Goal: Task Accomplishment & Management: Complete application form

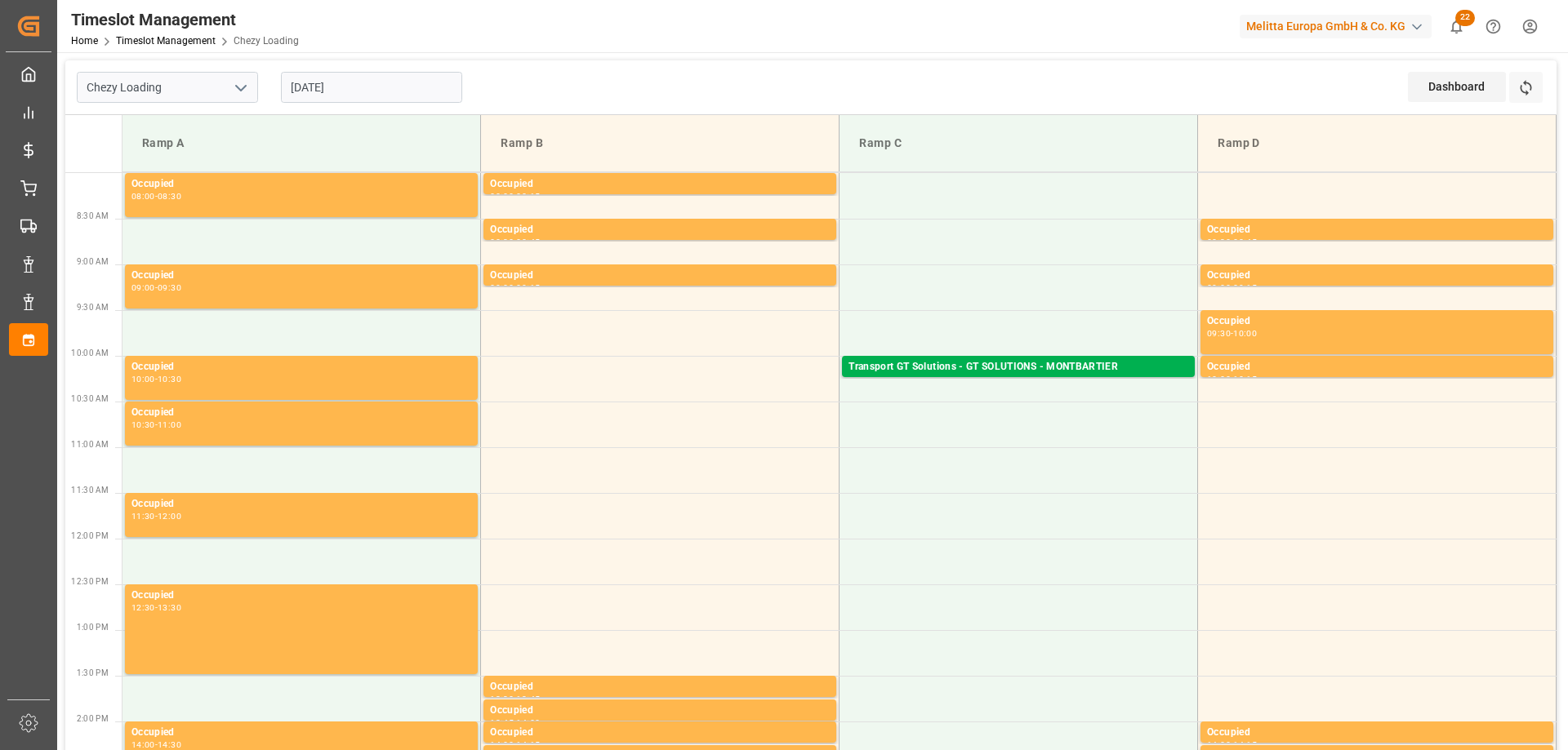
click at [345, 78] on input "[DATE]" at bounding box center [371, 87] width 181 height 31
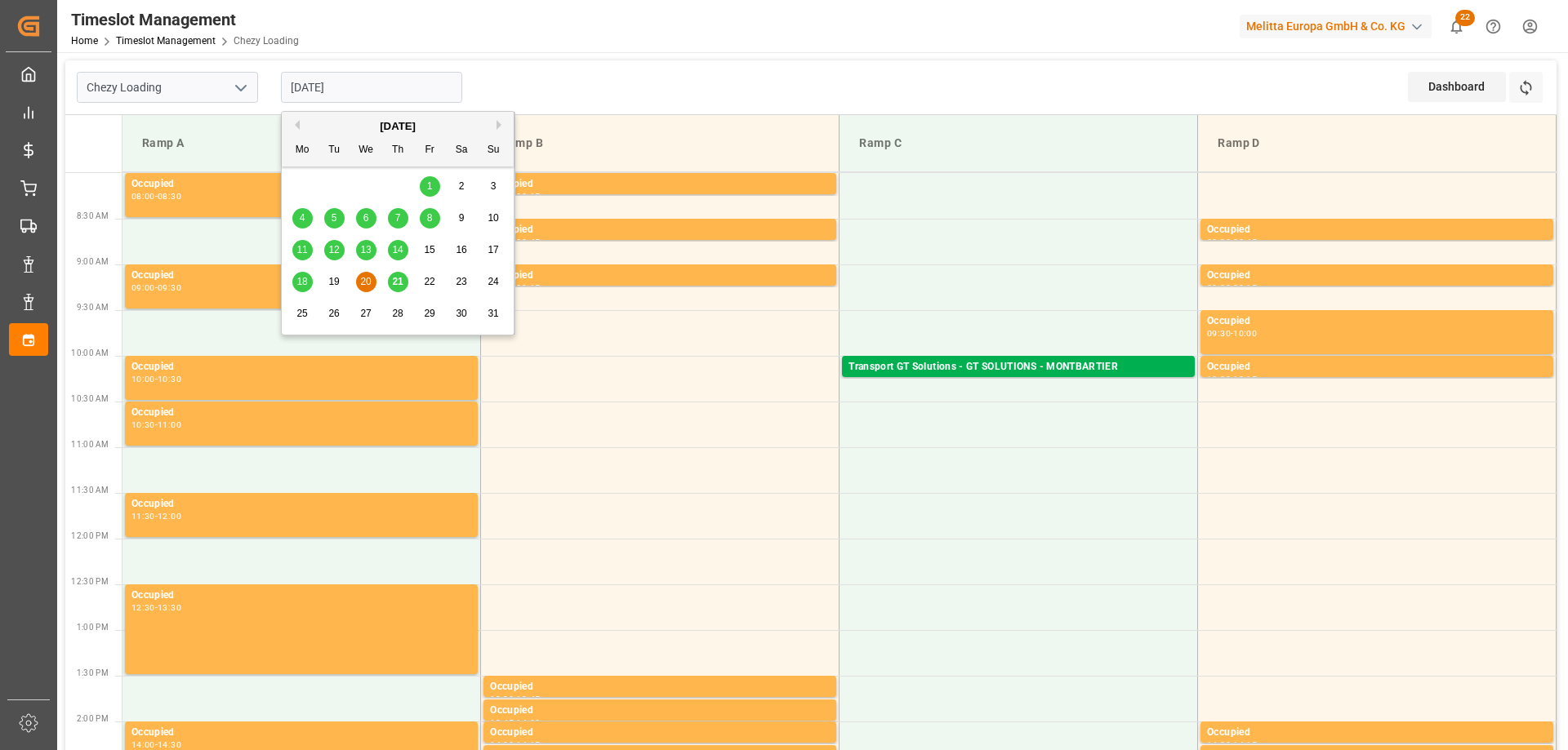
click at [400, 281] on span "21" at bounding box center [397, 282] width 11 height 12
type input "[DATE]"
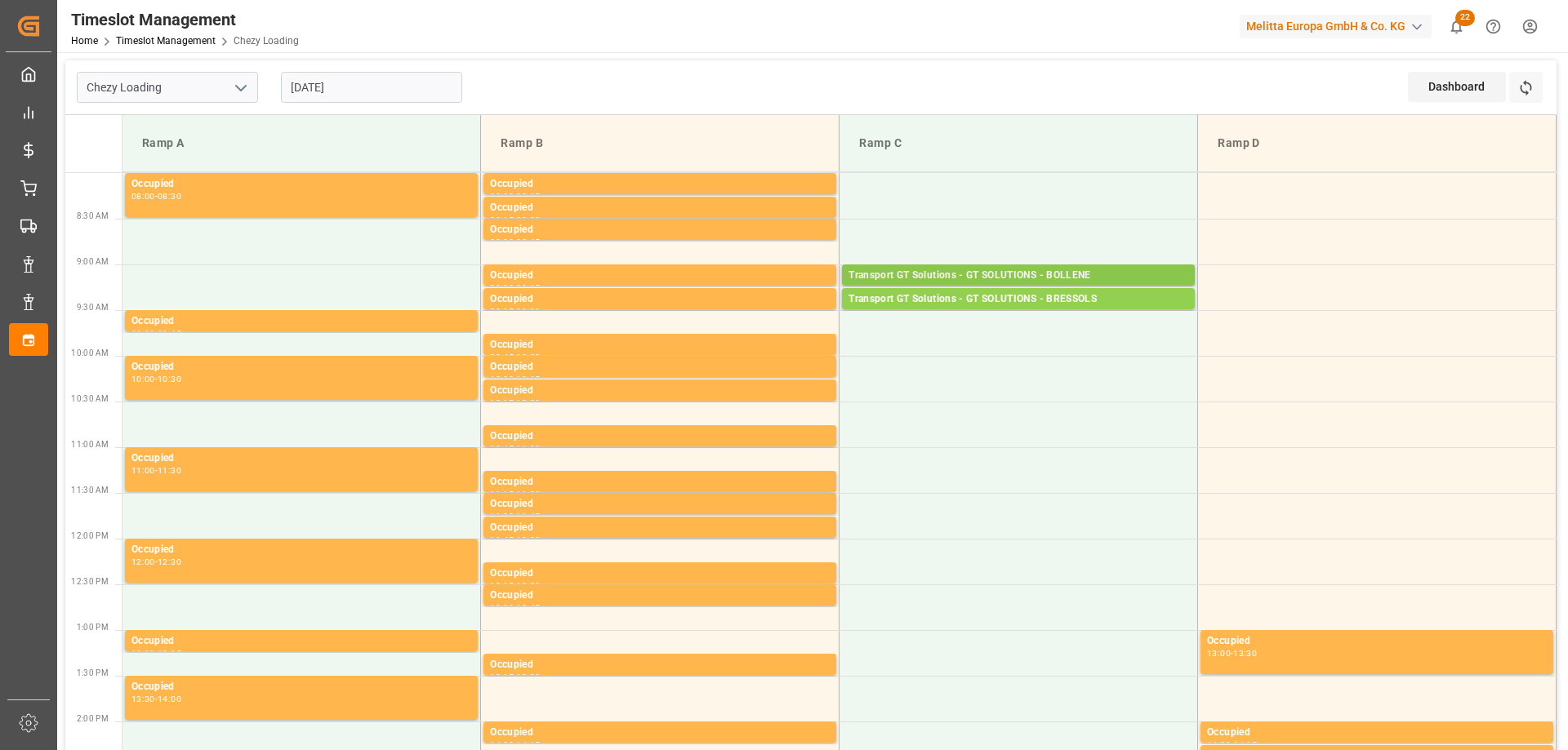
click at [999, 271] on div "Transport GT Solutions - GT SOLUTIONS - BOLLENE" at bounding box center [1017, 276] width 339 height 16
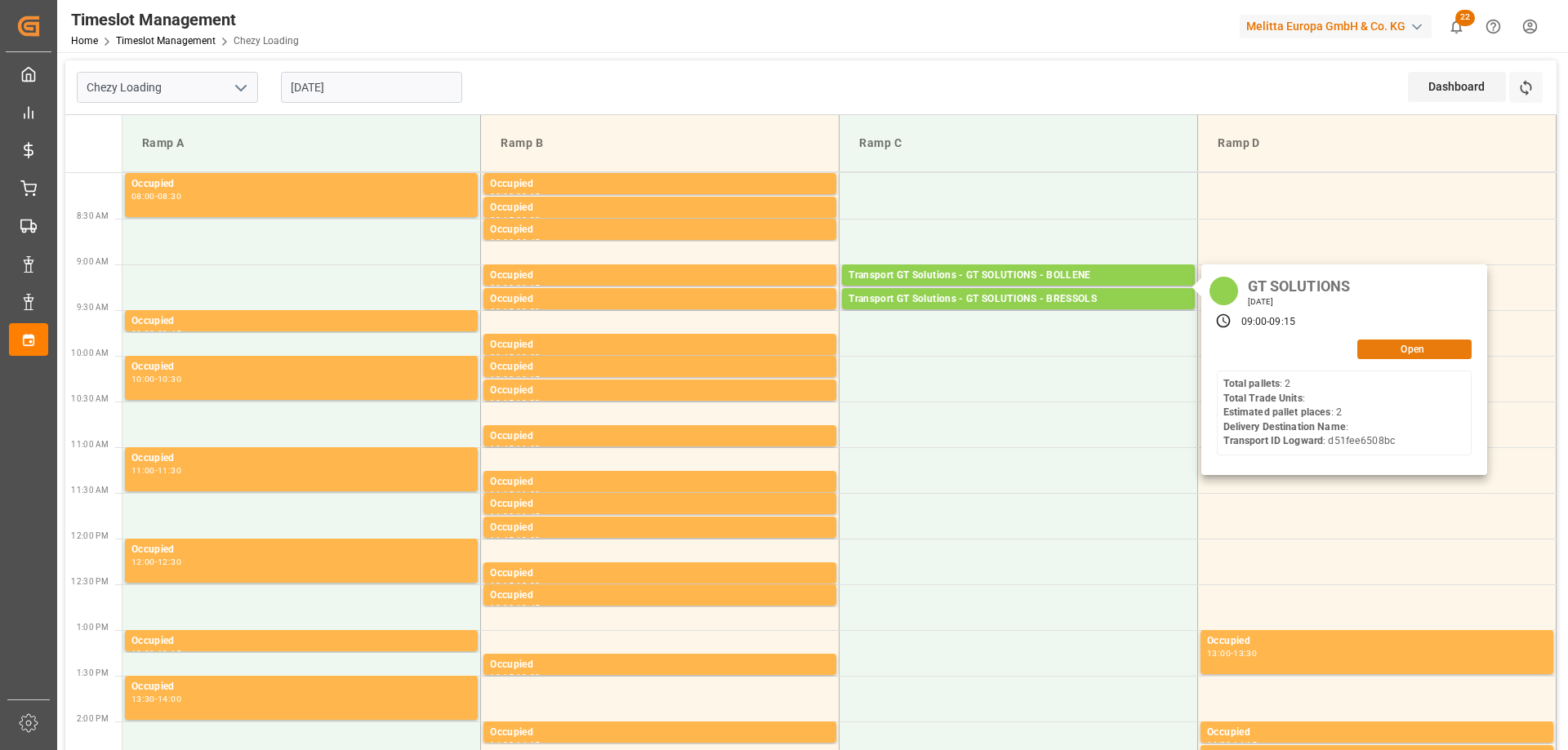
click at [1425, 356] on button "Open" at bounding box center [1414, 349] width 114 height 19
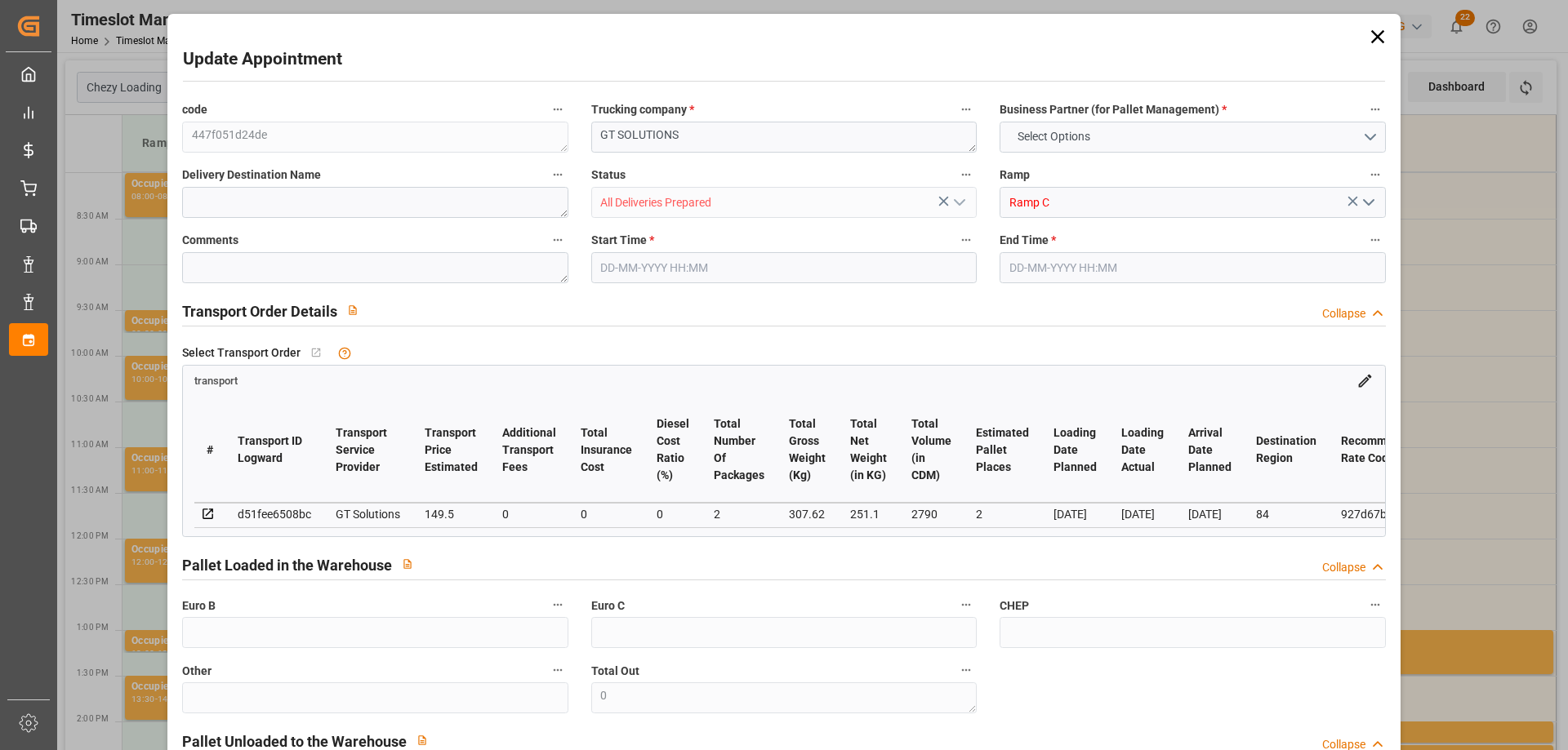
type input "2"
type input "149.5"
type input "0"
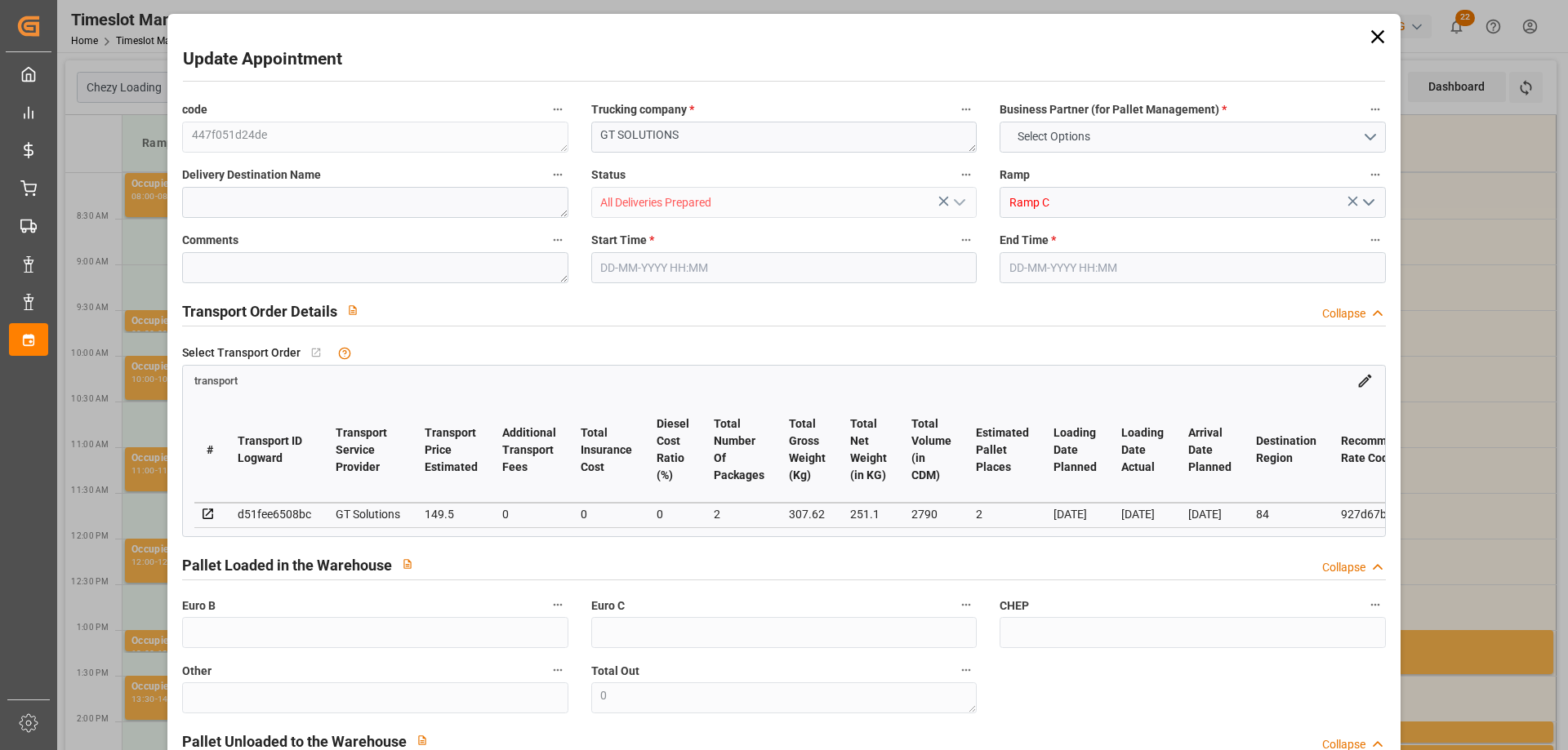
type input "143.4452"
type input "-6.0548"
type input "2"
type input "251.1"
type input "380"
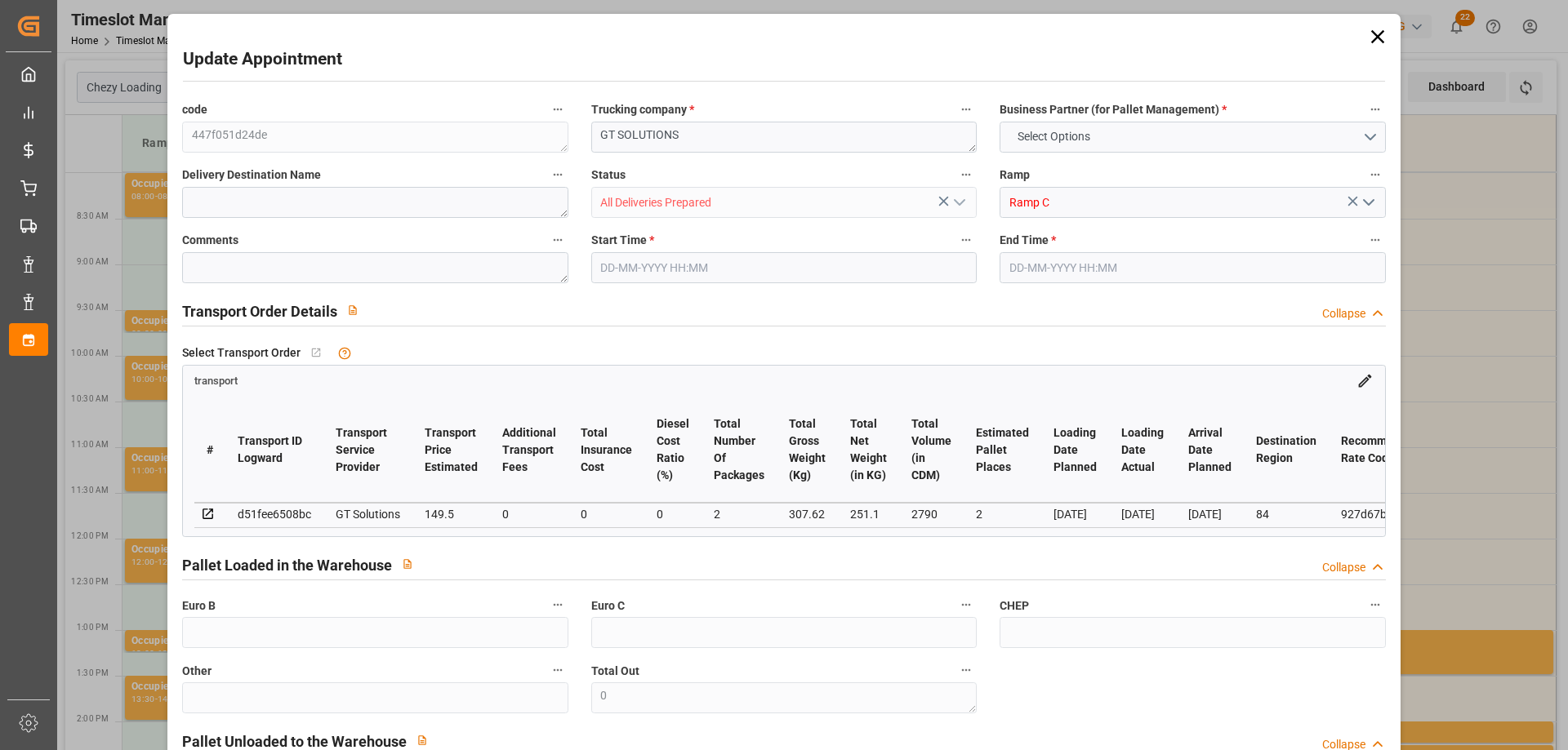
type input "2790"
type input "84"
type input "2"
type input "0"
type input "2"
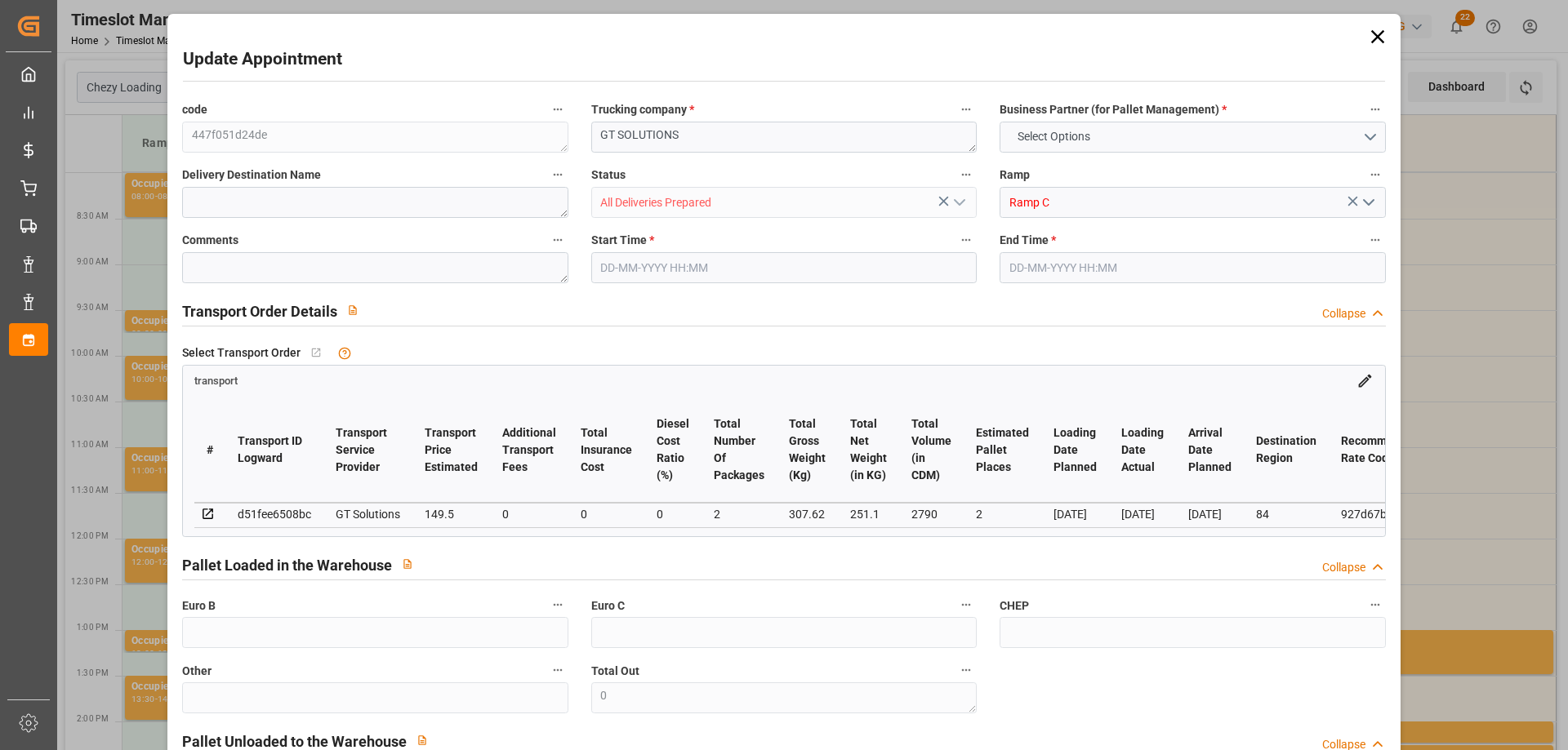
type input "101"
type input "307.62"
type input "0"
type input "4710.8598"
type input "0"
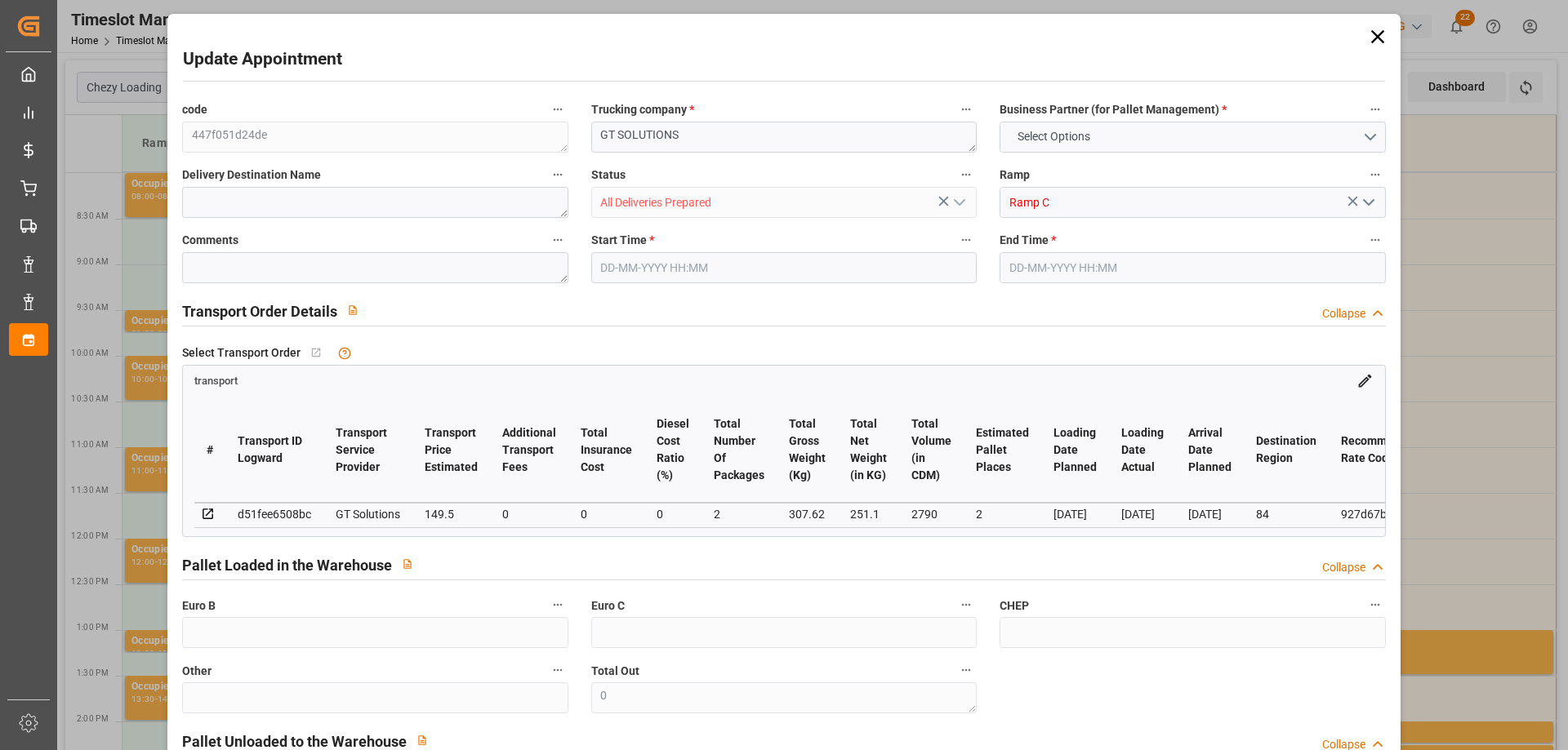
type input "0"
type input "21"
type input "35"
type input "[DATE] 09:00"
type input "[DATE] 09:15"
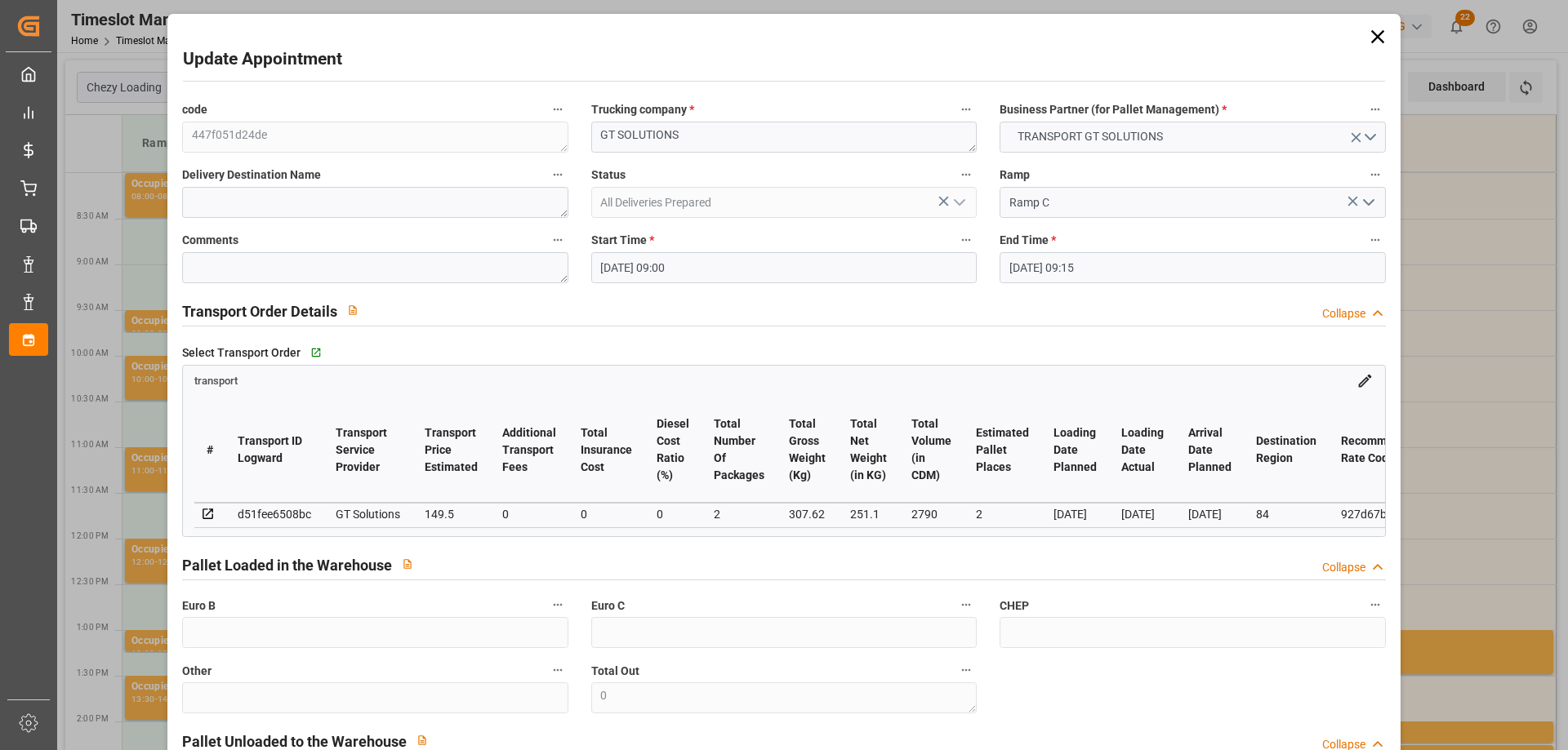
type input "[DATE] 13:56"
type input "[DATE] 11:46"
type input "[DATE]"
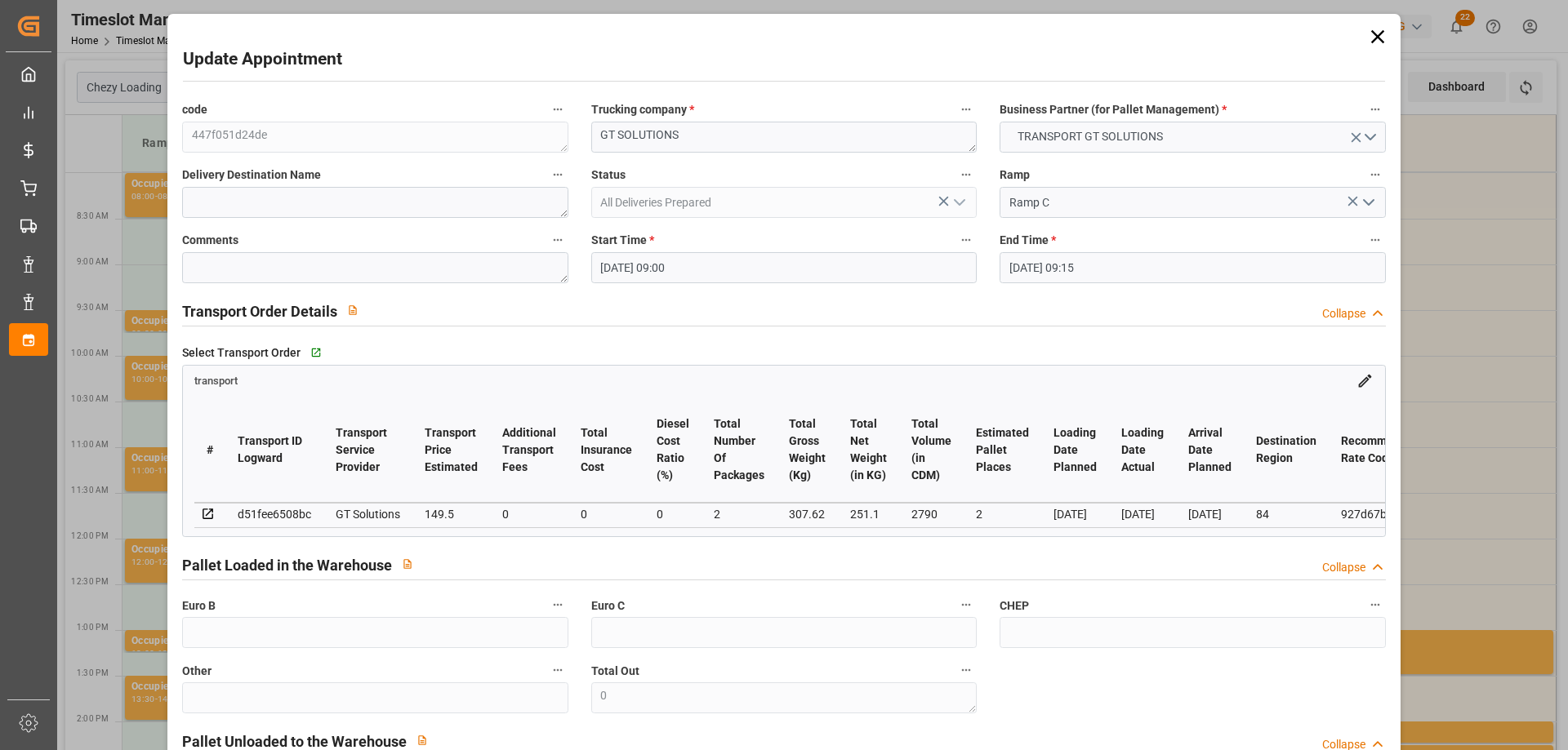
click at [696, 265] on input "[DATE] 09:00" at bounding box center [784, 267] width 386 height 31
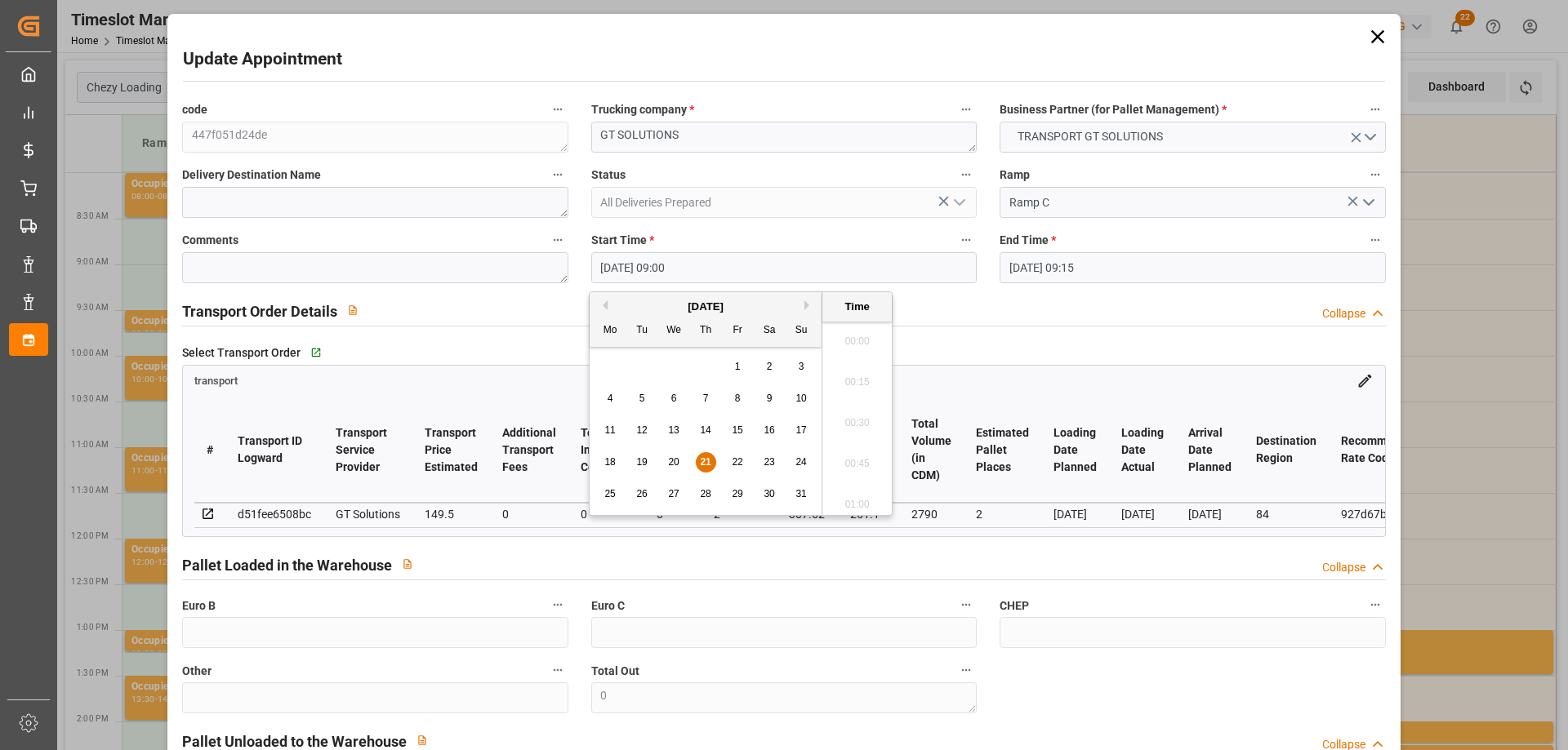
scroll to position [1393, 0]
click at [734, 452] on div "18 19 20 21 22 23 24" at bounding box center [706, 463] width 223 height 32
click at [737, 458] on span "22" at bounding box center [737, 463] width 11 height 12
type input "[DATE] 09:00"
click at [873, 423] on li "09:00" at bounding box center [856, 418] width 70 height 41
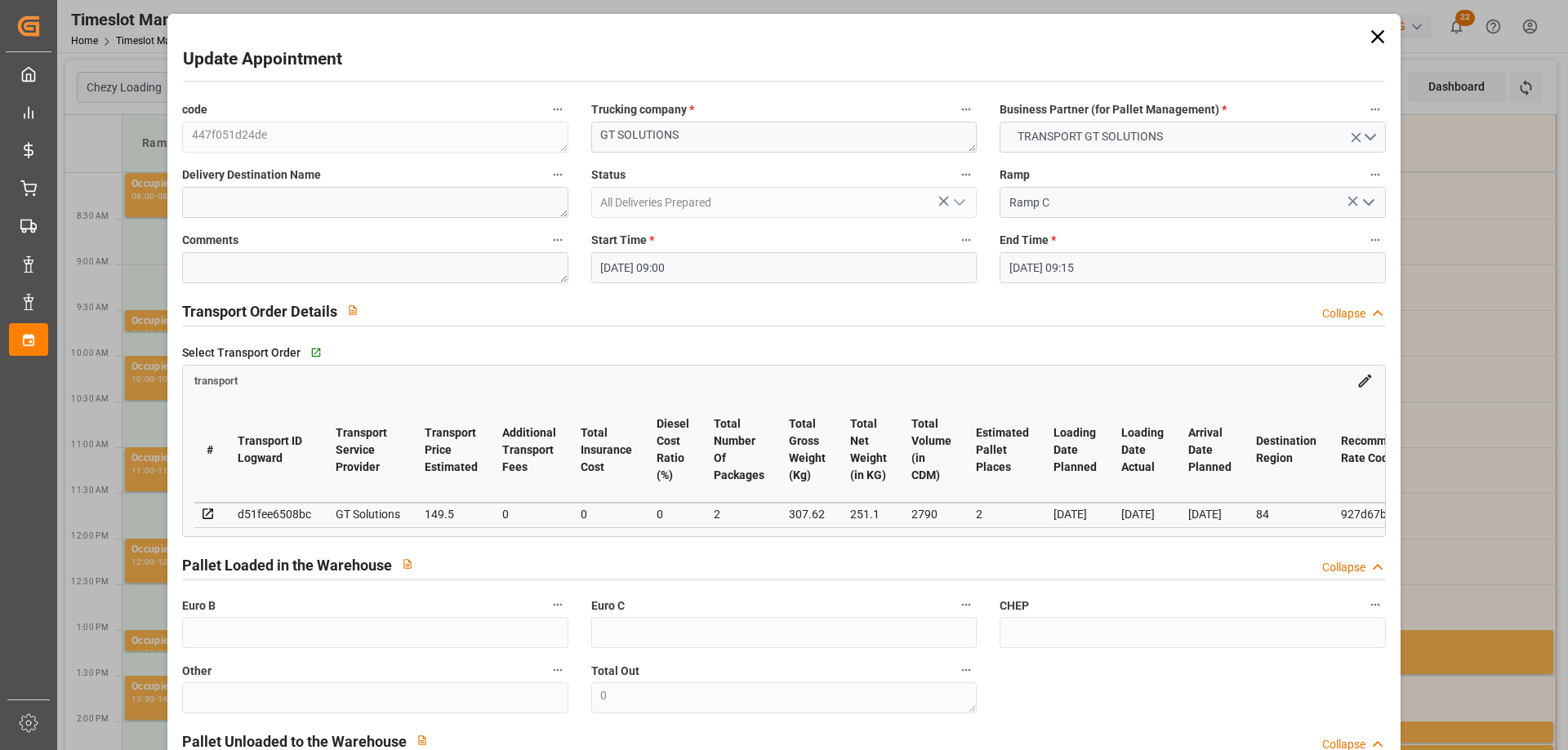
click at [1059, 274] on input "[DATE] 09:15" at bounding box center [1192, 267] width 386 height 31
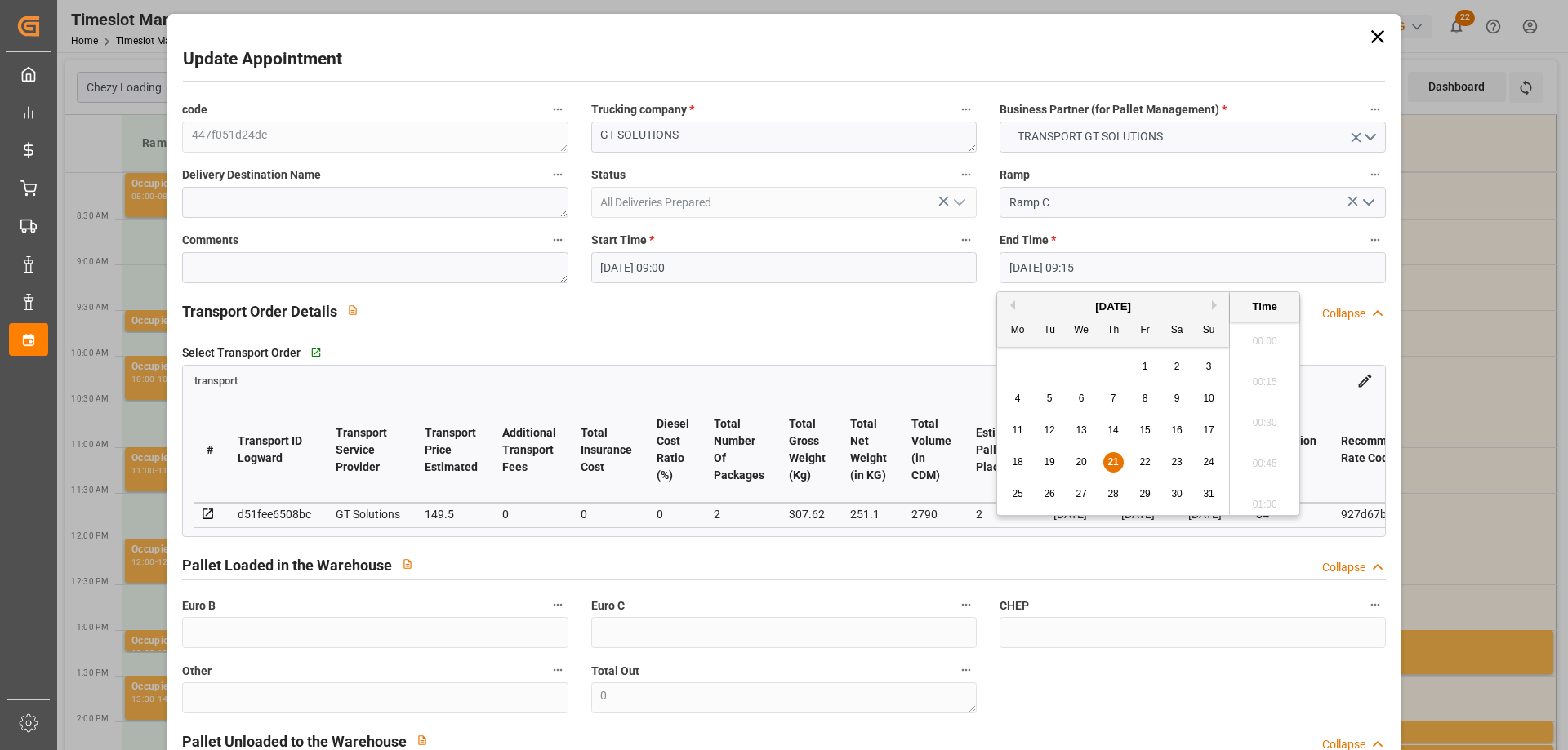
scroll to position [1434, 0]
click at [1141, 458] on span "22" at bounding box center [1144, 463] width 11 height 12
type input "[DATE] 09:15"
click at [1261, 411] on li "09:15" at bounding box center [1264, 418] width 70 height 41
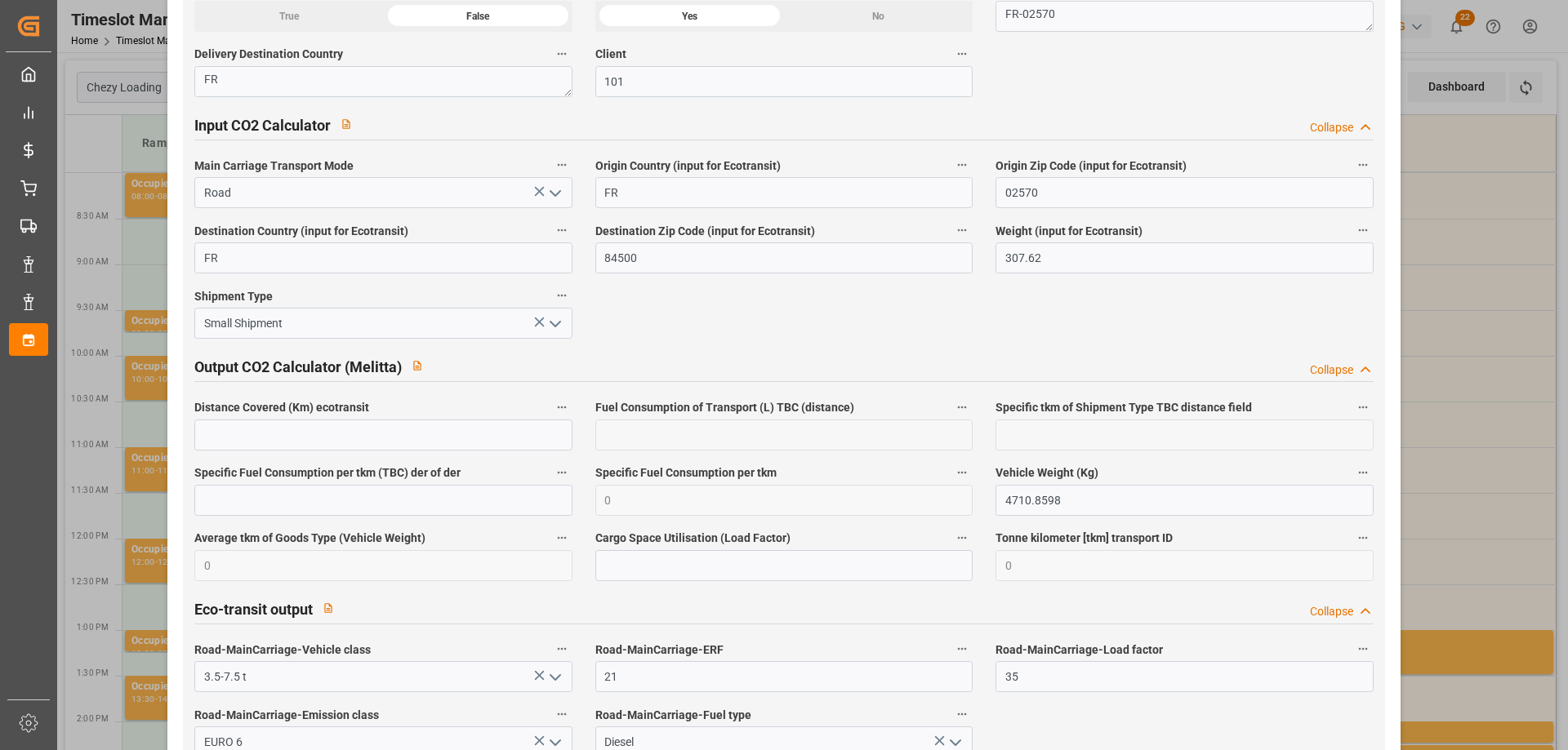
scroll to position [2692, 0]
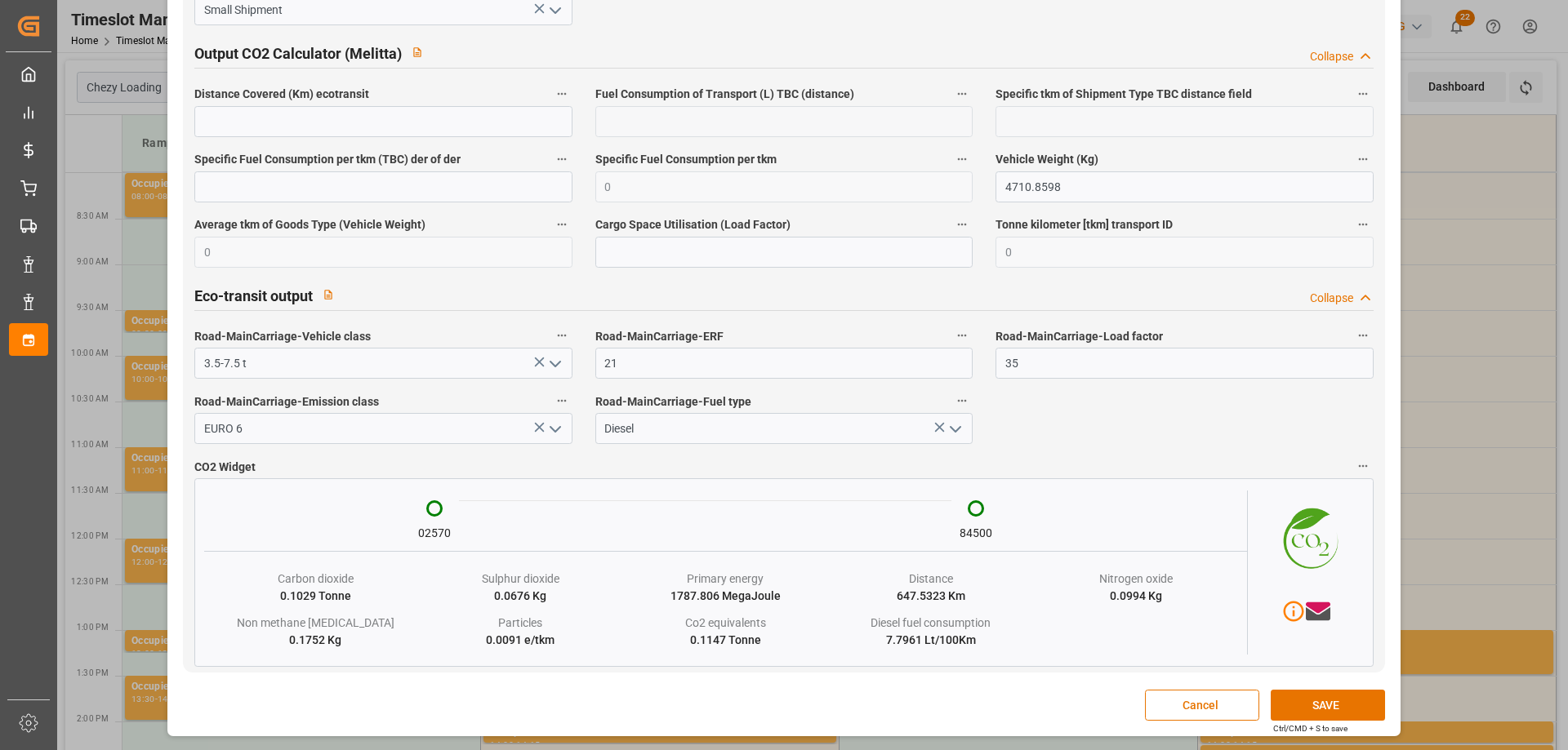
click at [1327, 698] on button "SAVE" at bounding box center [1327, 705] width 114 height 31
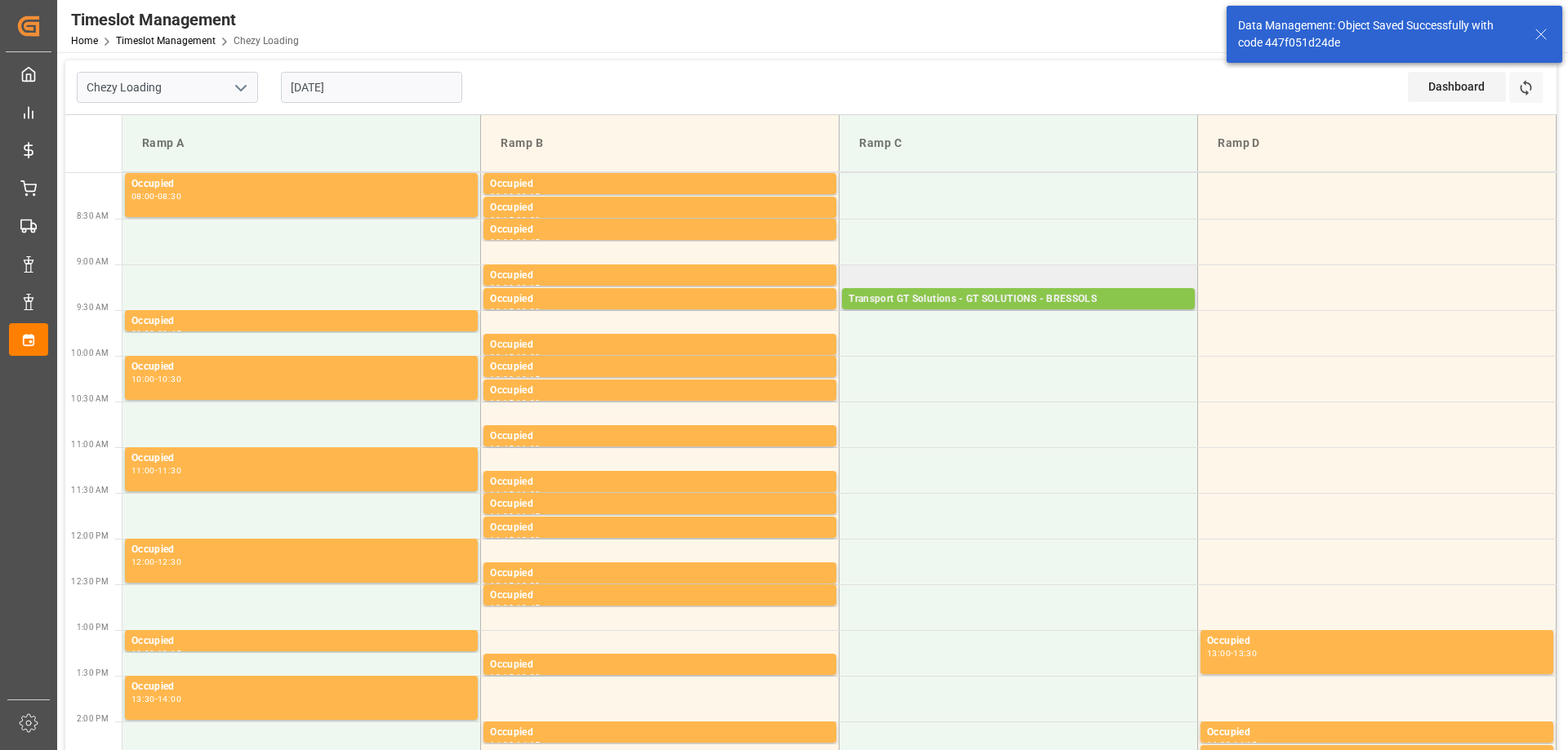
click at [1009, 305] on div "Transport GT Solutions - GT SOLUTIONS - BRESSOLS" at bounding box center [1017, 299] width 339 height 16
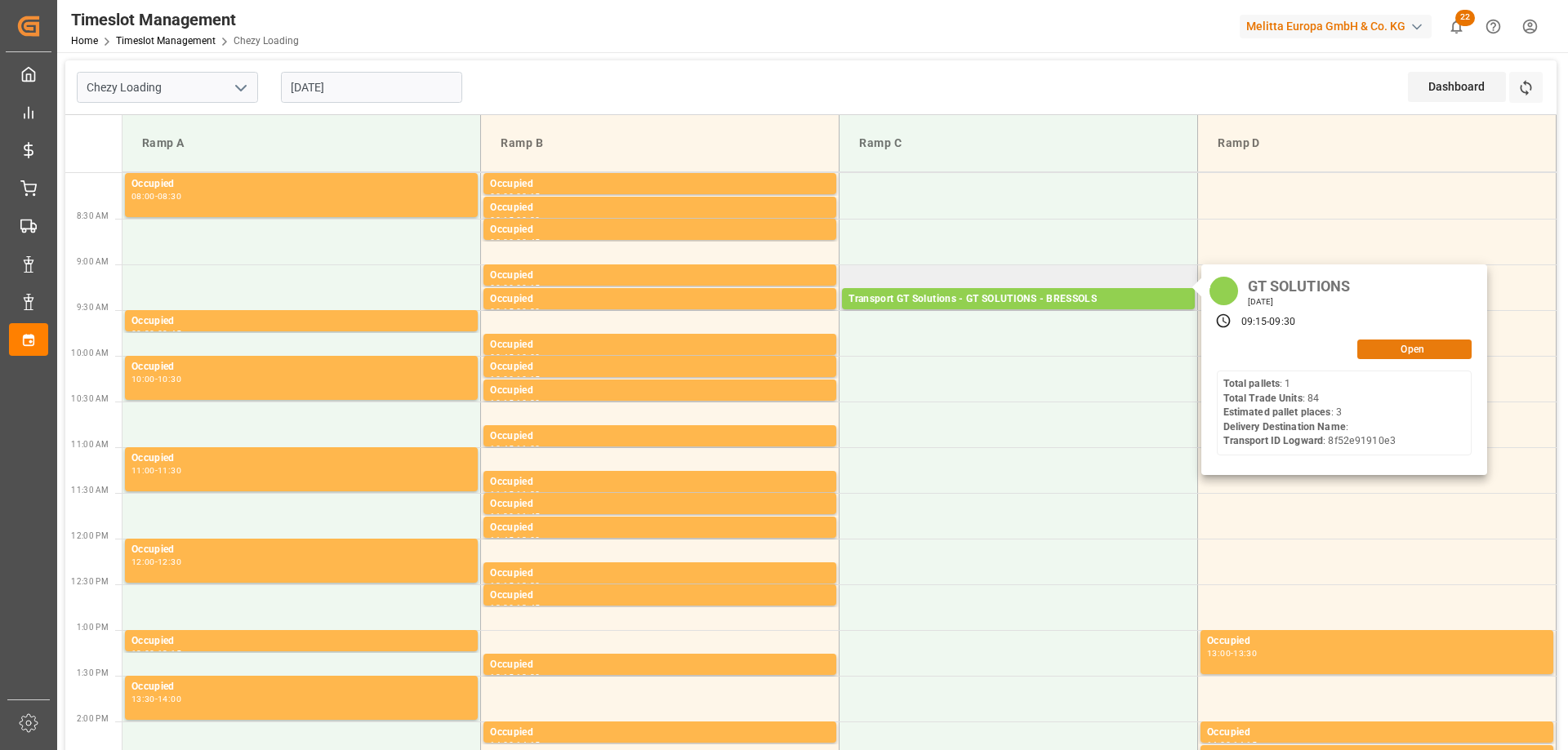
click at [1394, 353] on button "Open" at bounding box center [1414, 349] width 114 height 19
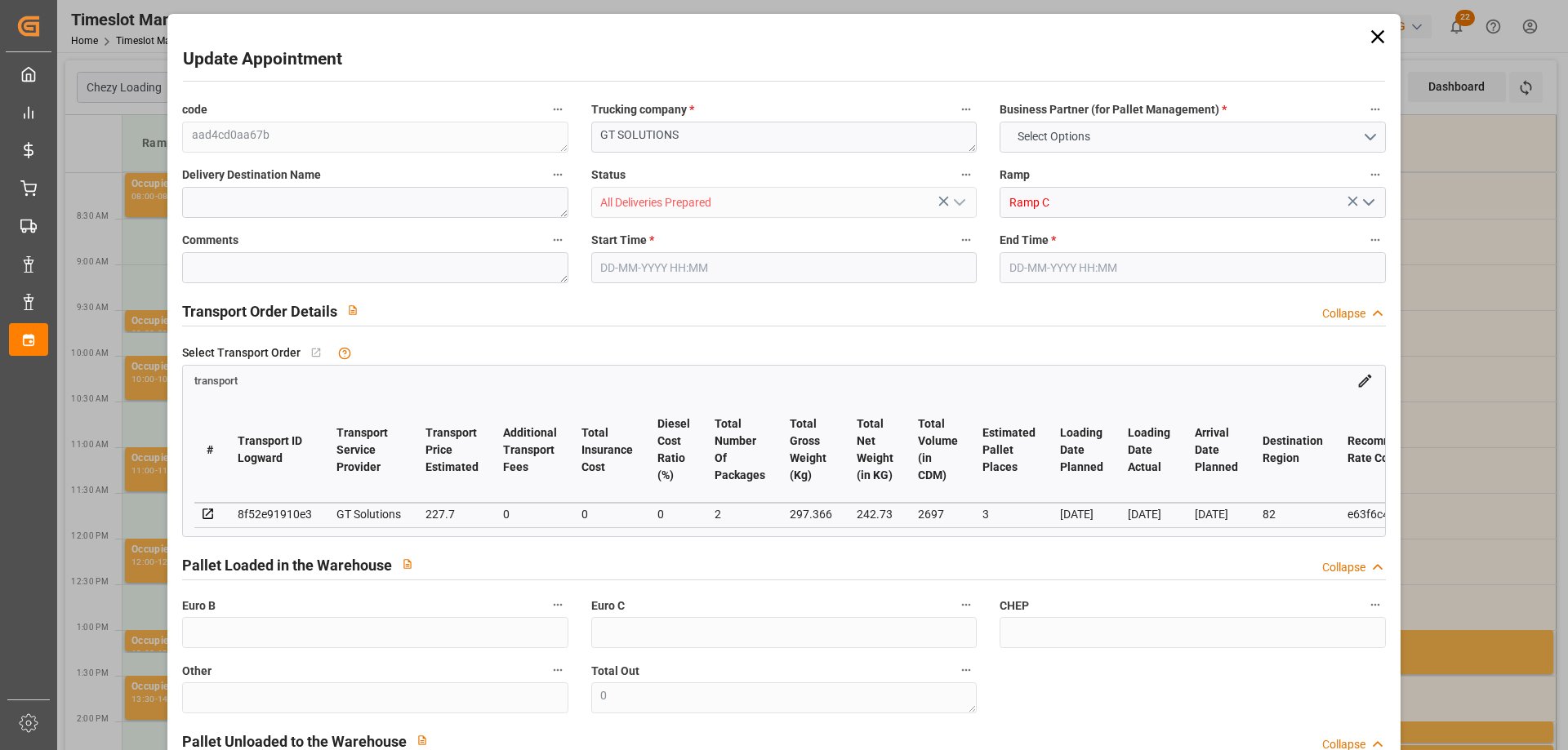
type input "3"
type input "227.7"
type input "0"
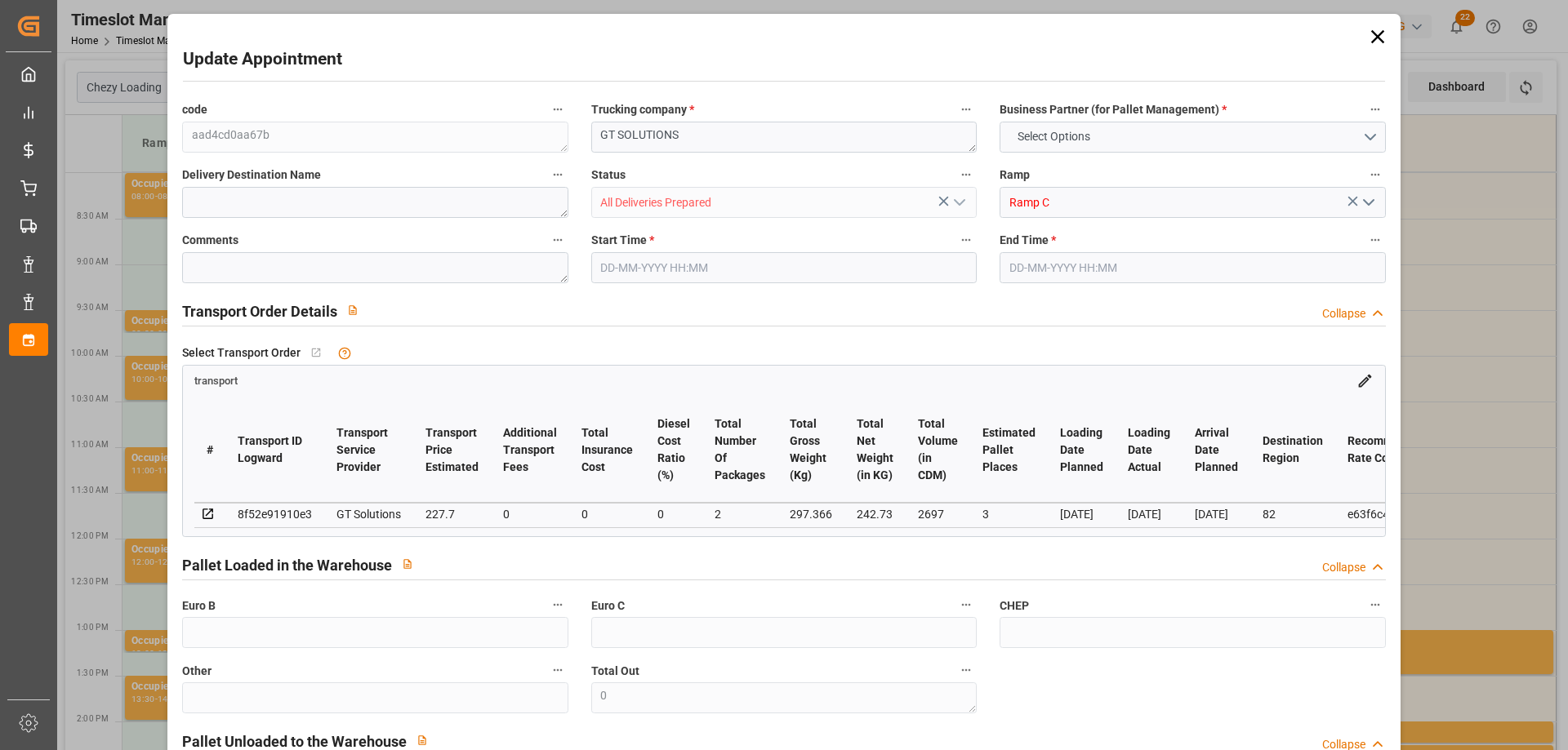
type input "218.4782"
type input "-9.2218"
type input "2"
type input "242.73"
type input "356.556"
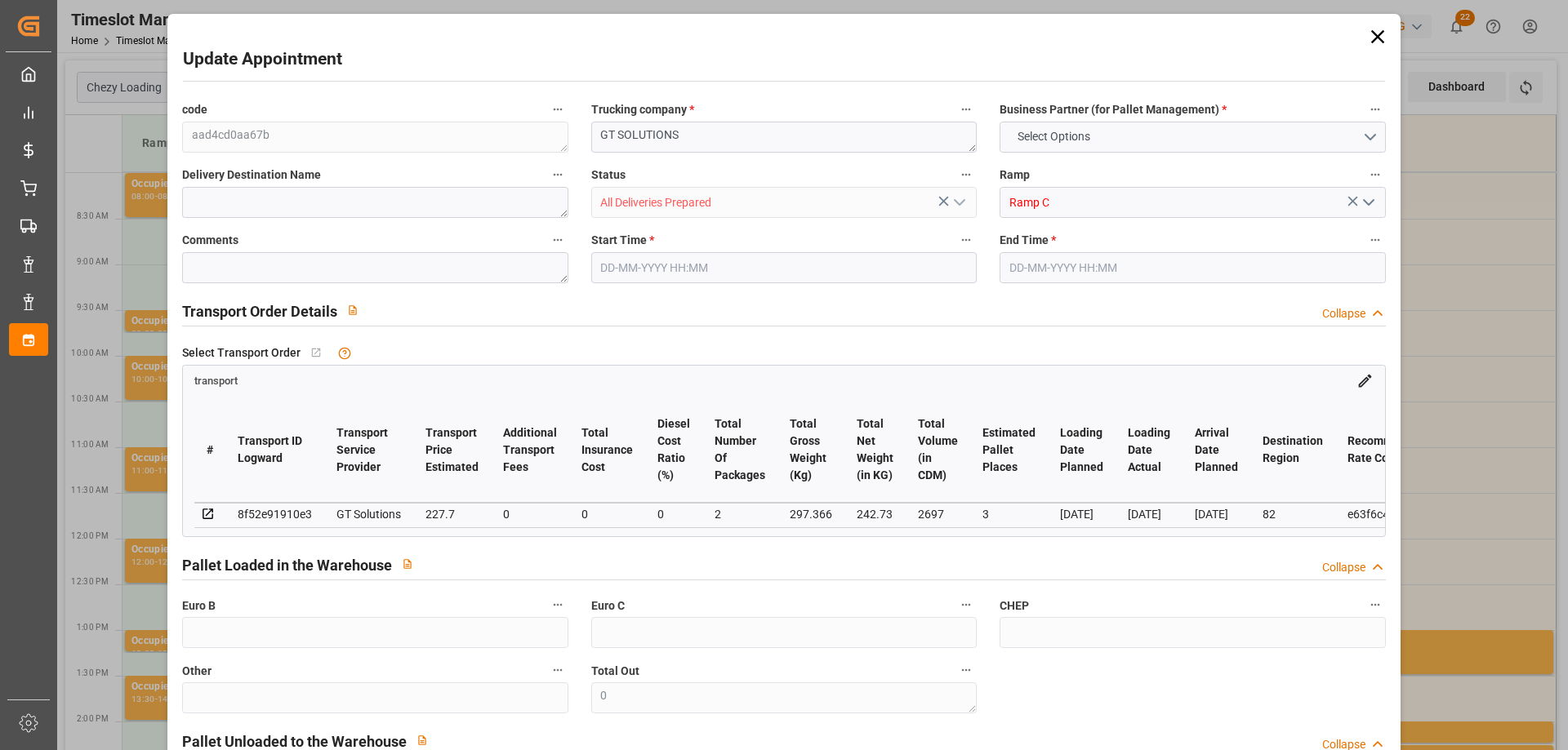
type input "2697"
type input "82"
type input "1"
type input "84"
type input "2"
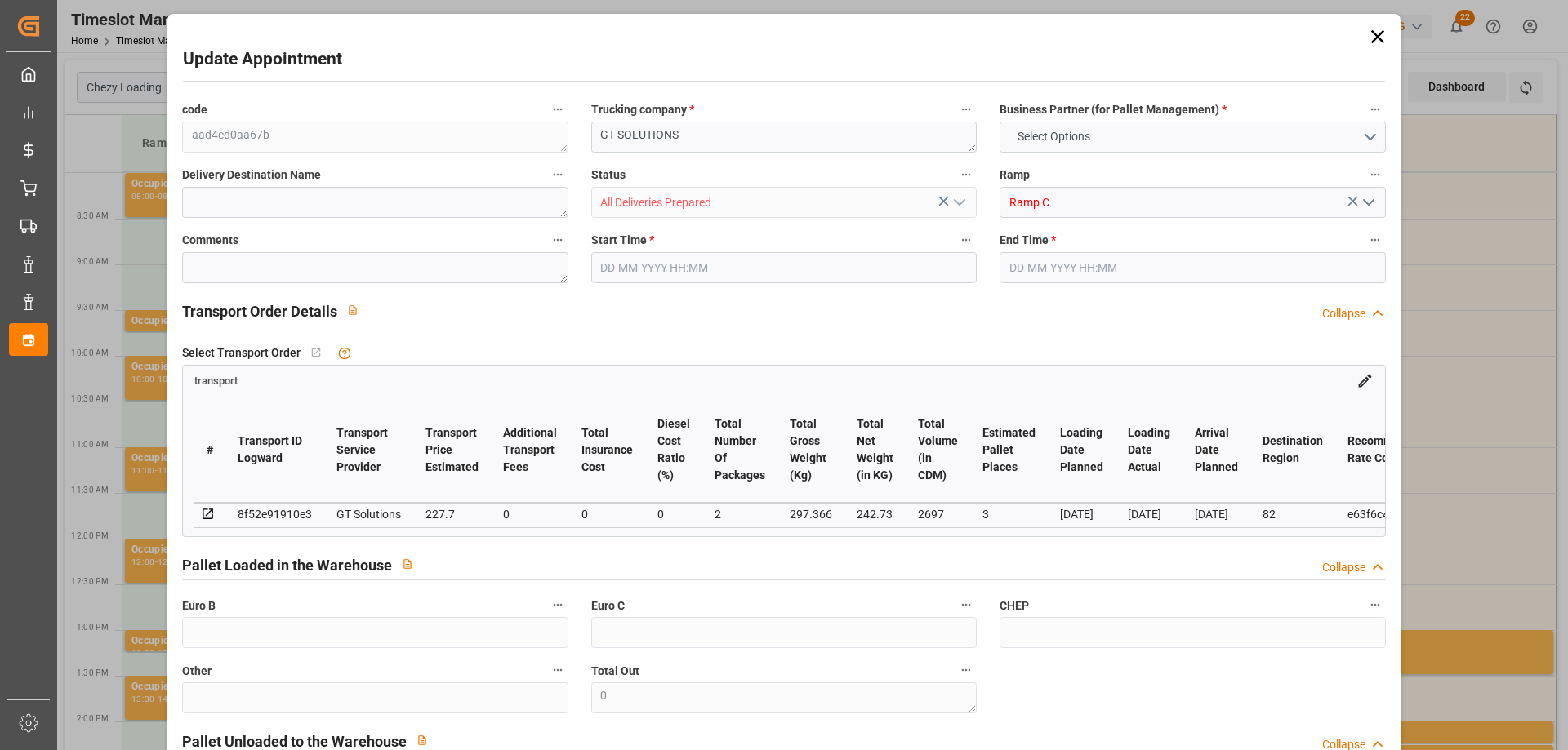
type input "101"
type input "297.366"
type input "0"
type input "4710.8598"
type input "0"
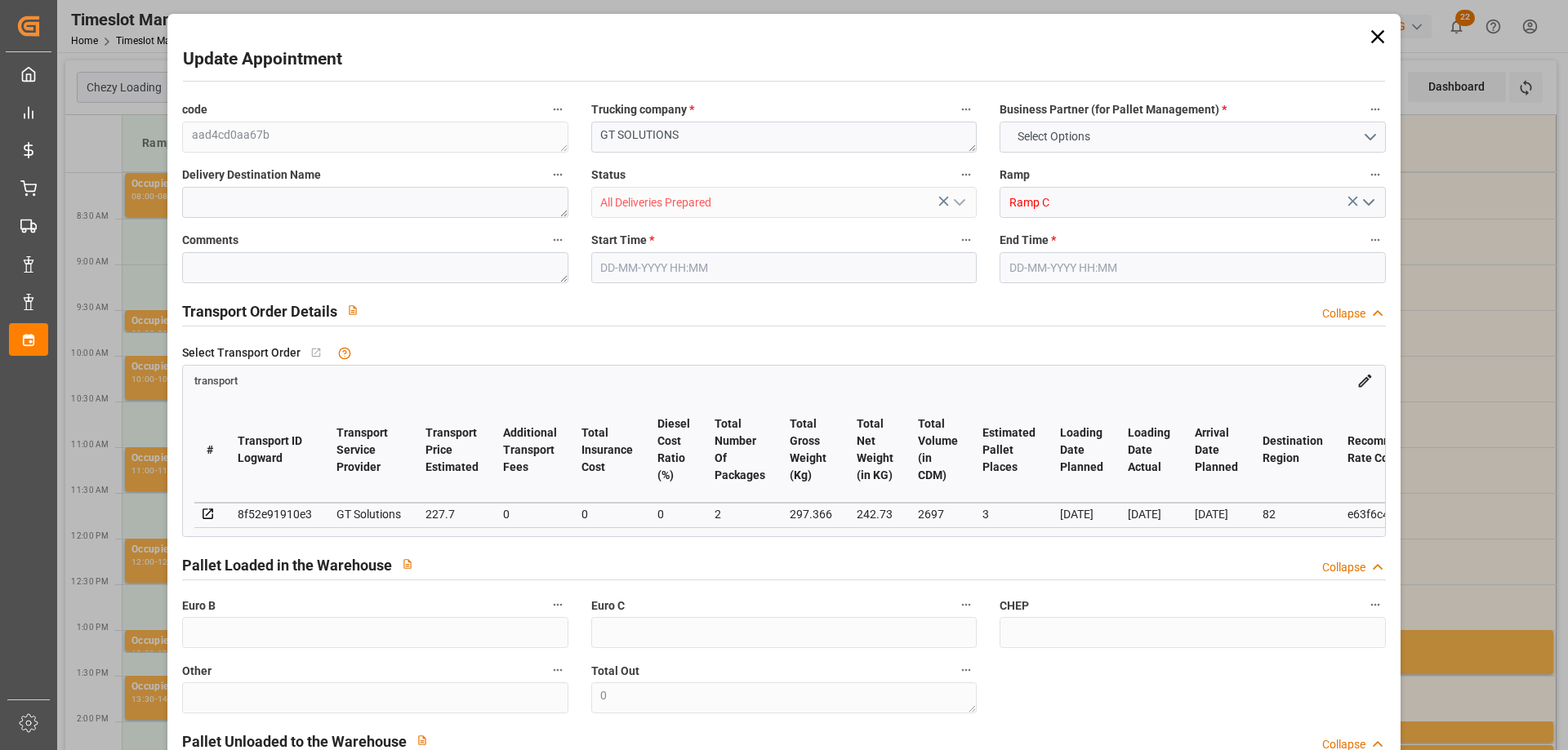
type input "0"
type input "21"
type input "35"
type input "[DATE] 09:15"
type input "[DATE] 09:30"
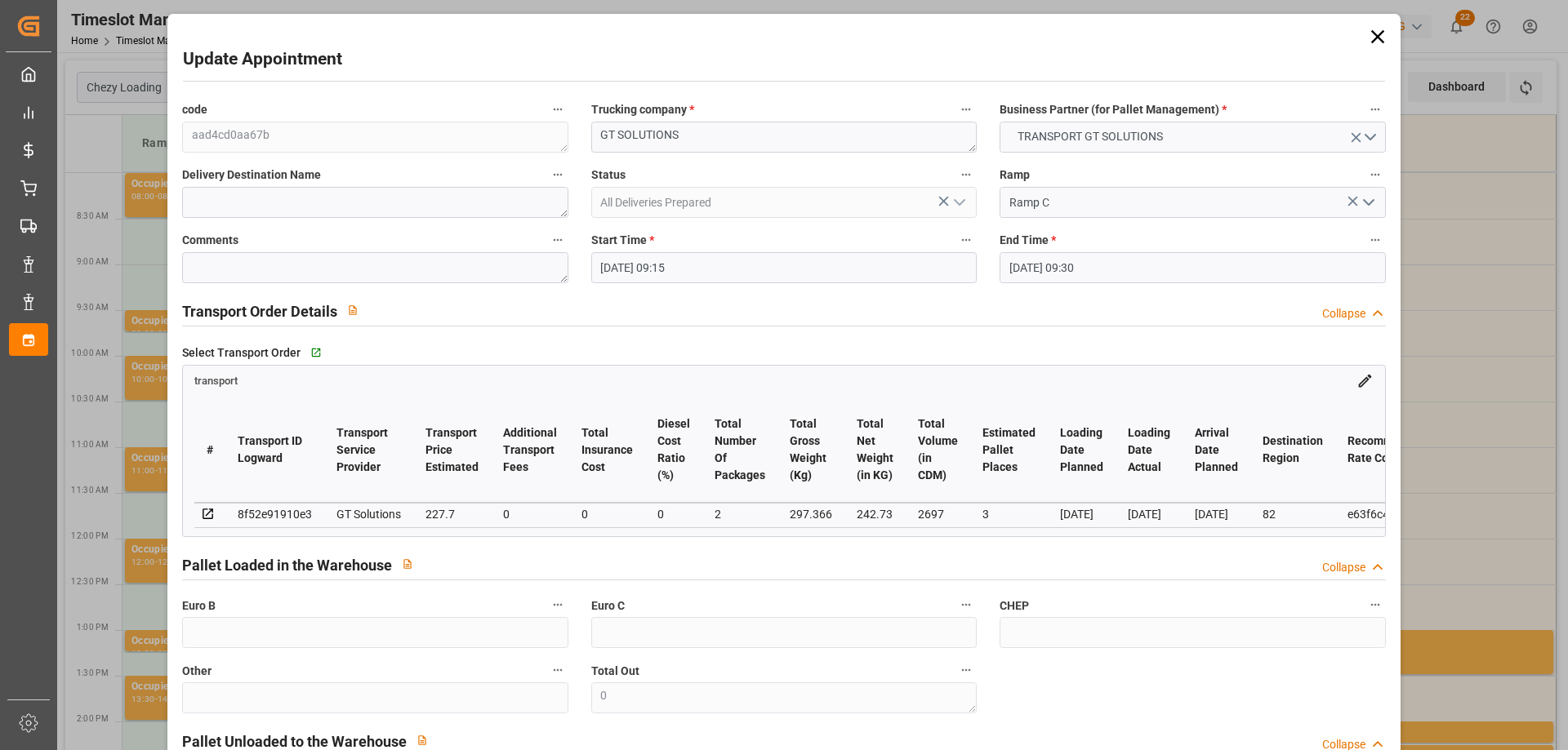
type input "[DATE] 13:56"
type input "[DATE] 11:47"
type input "[DATE]"
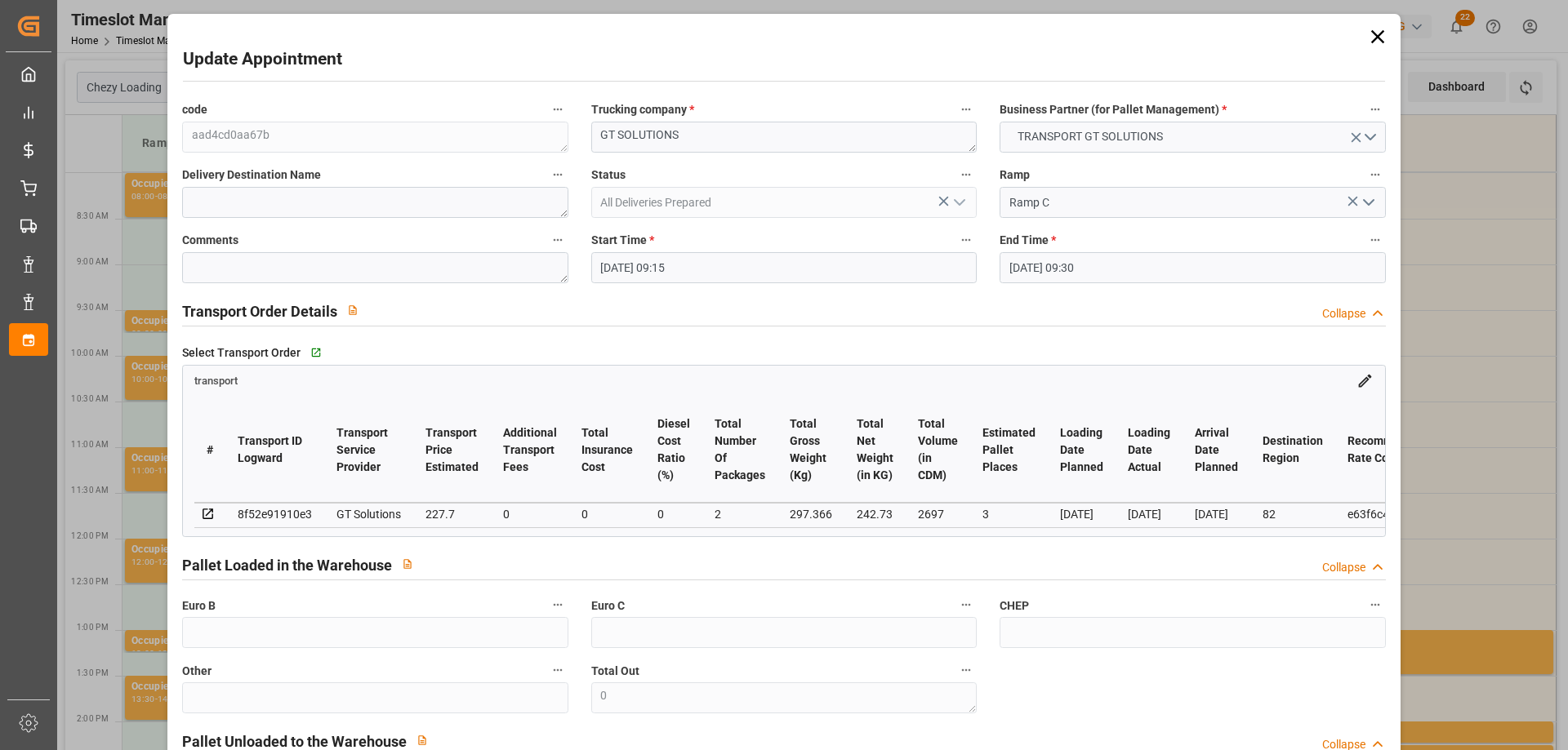
click at [681, 272] on input "[DATE] 09:15" at bounding box center [784, 267] width 386 height 31
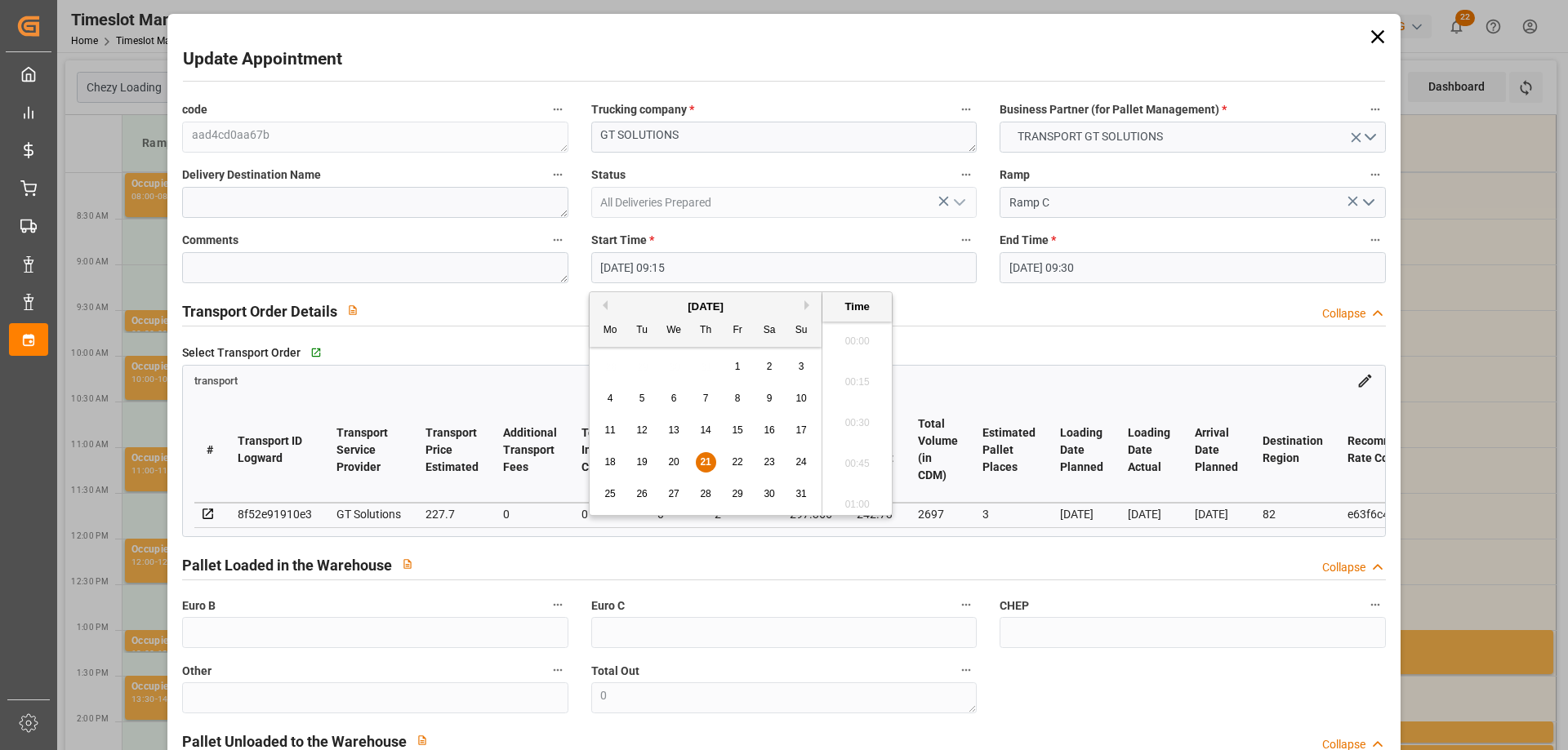
scroll to position [1434, 0]
click at [734, 457] on span "22" at bounding box center [737, 463] width 11 height 12
type input "[DATE] 09:15"
click at [842, 416] on li "09:15" at bounding box center [856, 418] width 70 height 41
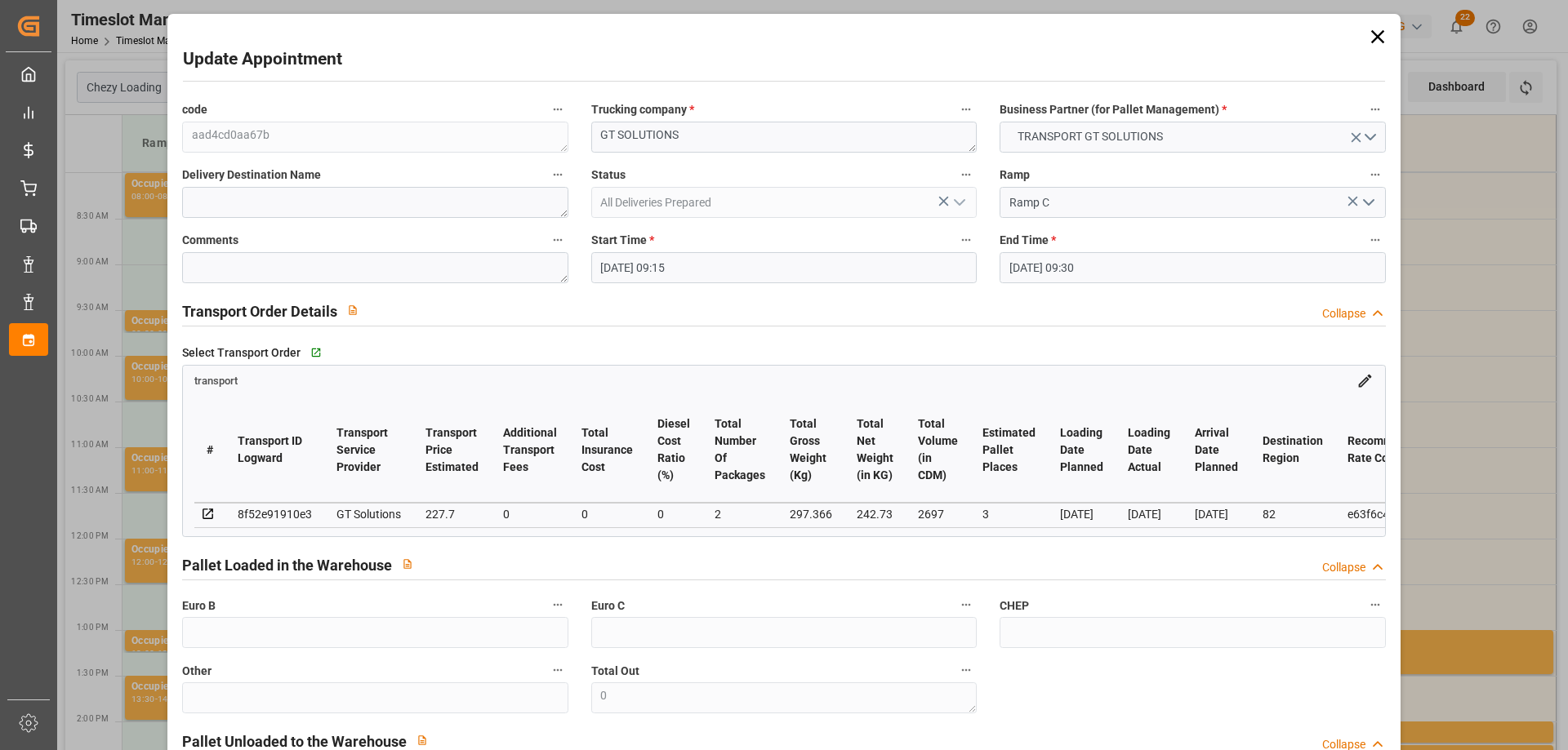
click at [1025, 266] on input "[DATE] 09:30" at bounding box center [1192, 267] width 386 height 31
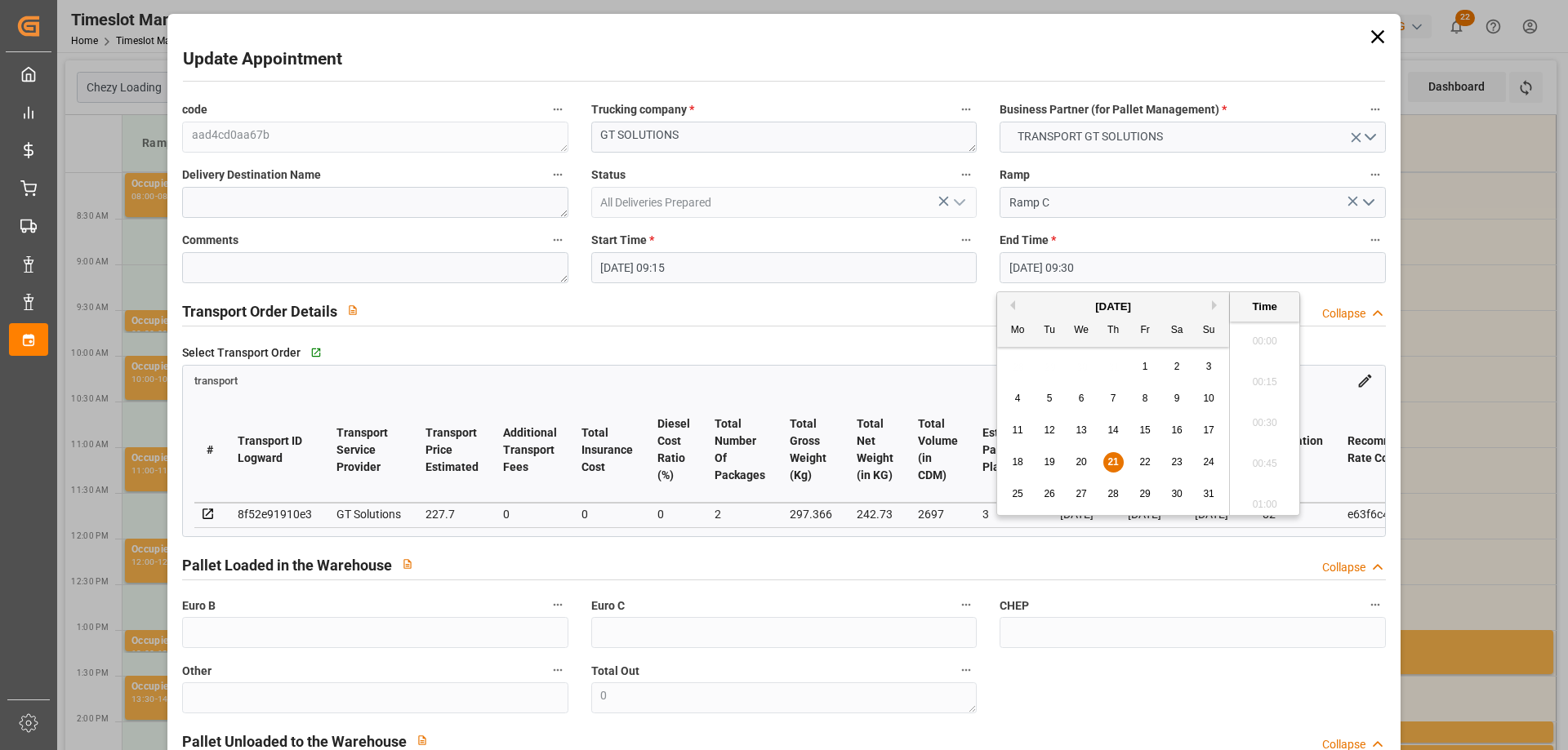
scroll to position [1474, 0]
click at [1141, 459] on span "22" at bounding box center [1144, 463] width 11 height 12
type input "[DATE] 09:30"
click at [1256, 411] on li "09:30" at bounding box center [1264, 418] width 70 height 41
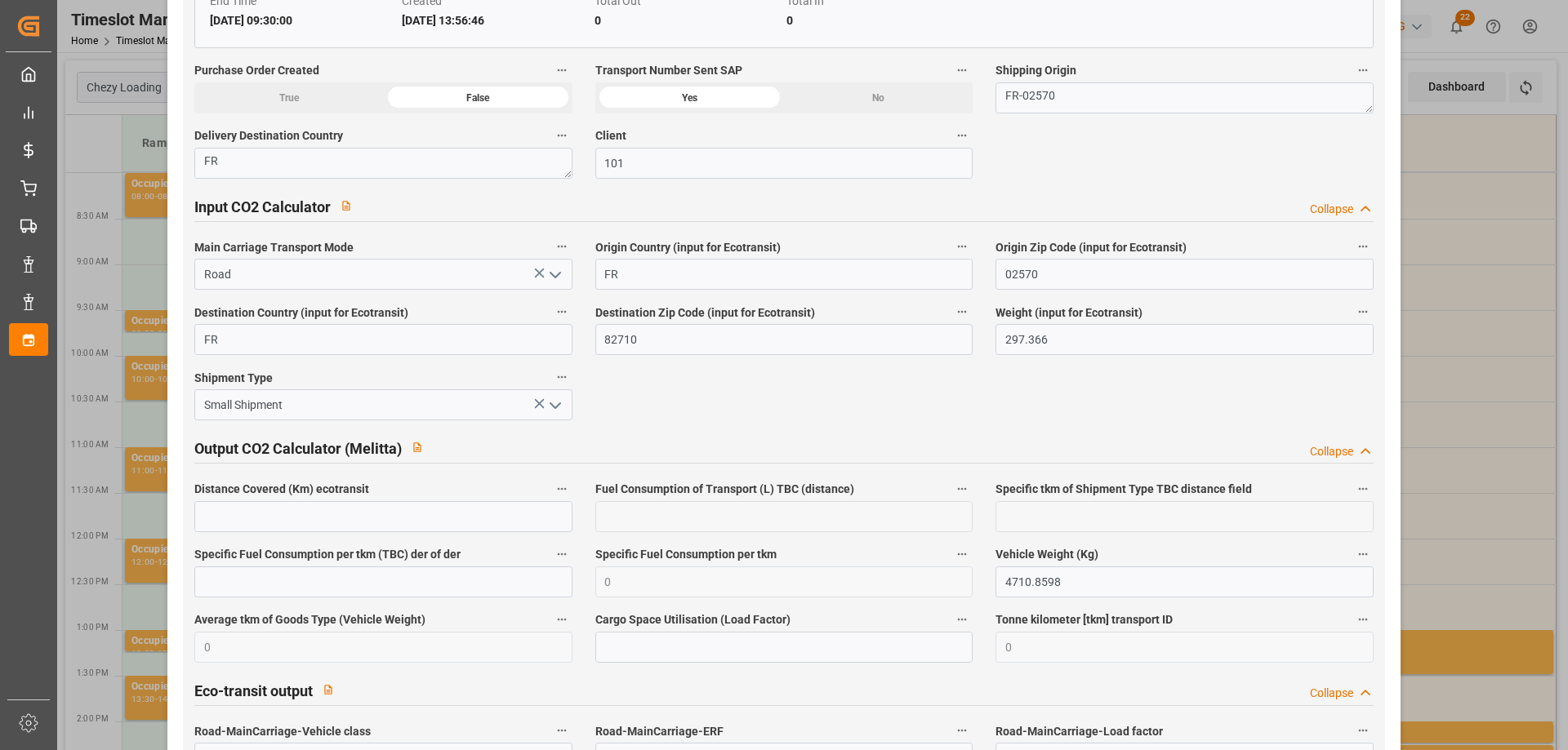
scroll to position [2692, 0]
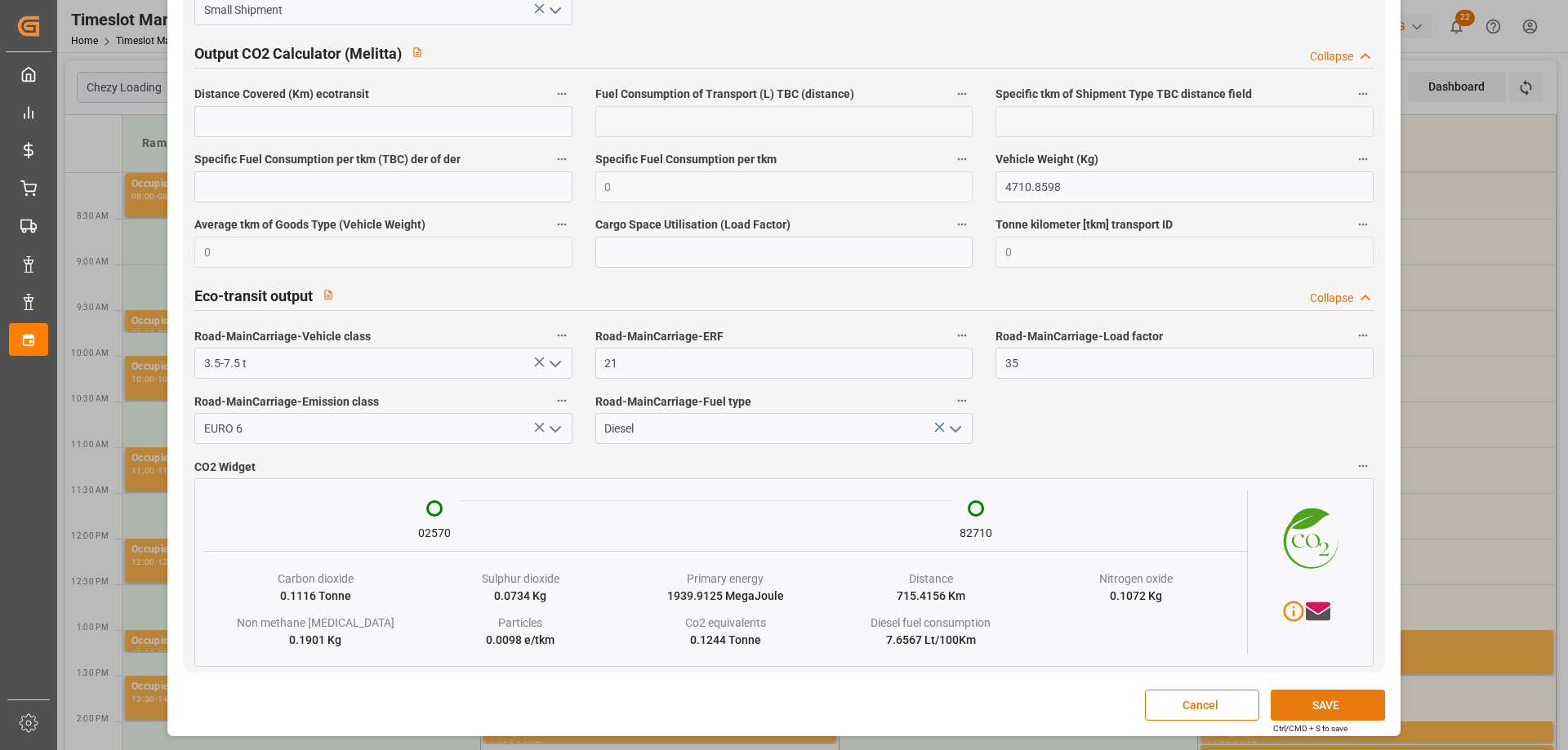
drag, startPoint x: 1305, startPoint y: 708, endPoint x: 1297, endPoint y: 697, distance: 13.6
click at [1298, 707] on button "SAVE" at bounding box center [1327, 705] width 114 height 31
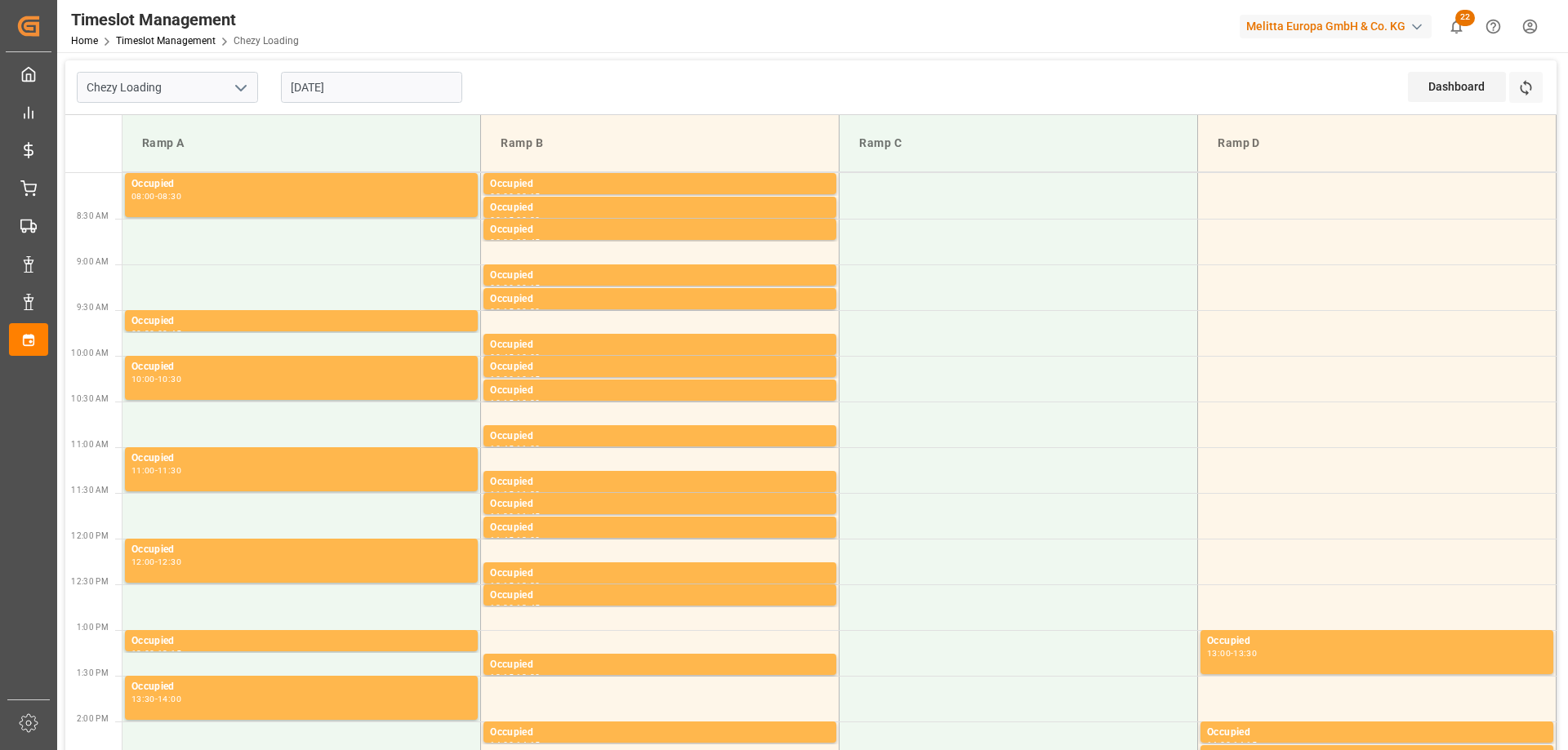
click at [311, 84] on input "[DATE]" at bounding box center [371, 87] width 181 height 31
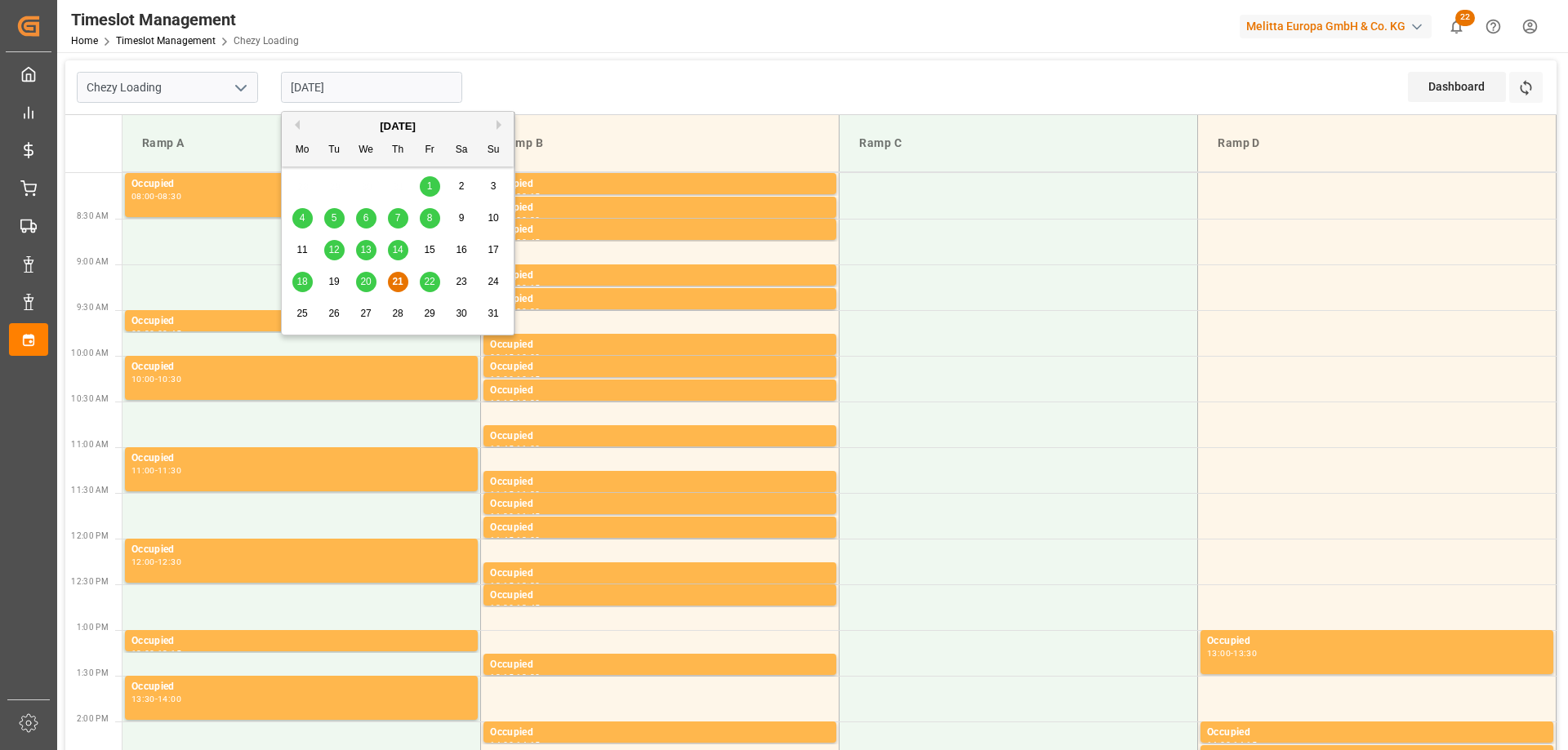
click at [367, 282] on span "20" at bounding box center [365, 282] width 11 height 12
type input "[DATE]"
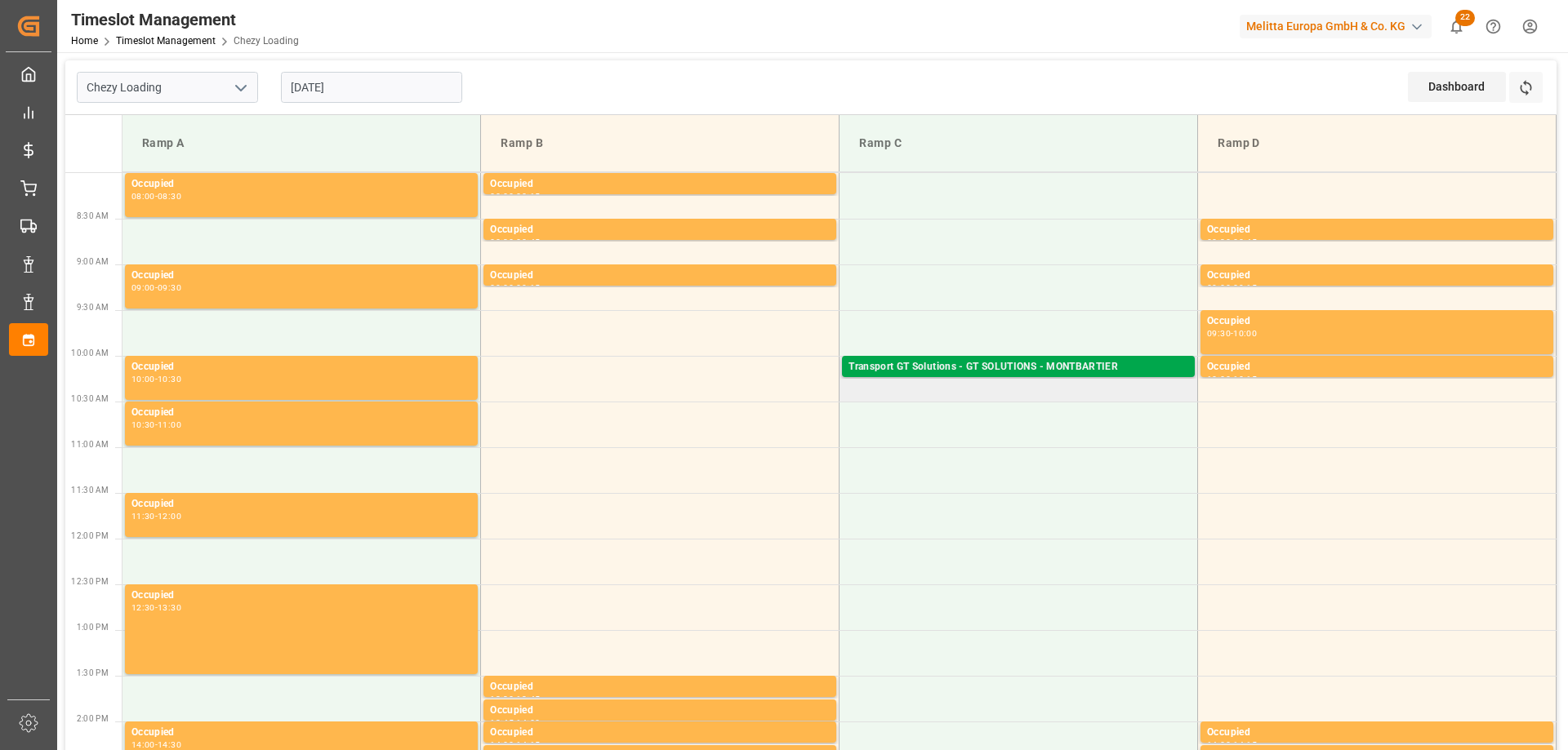
click at [997, 360] on div "Transport GT Solutions - GT SOLUTIONS - MONTBARTIER" at bounding box center [1017, 367] width 339 height 16
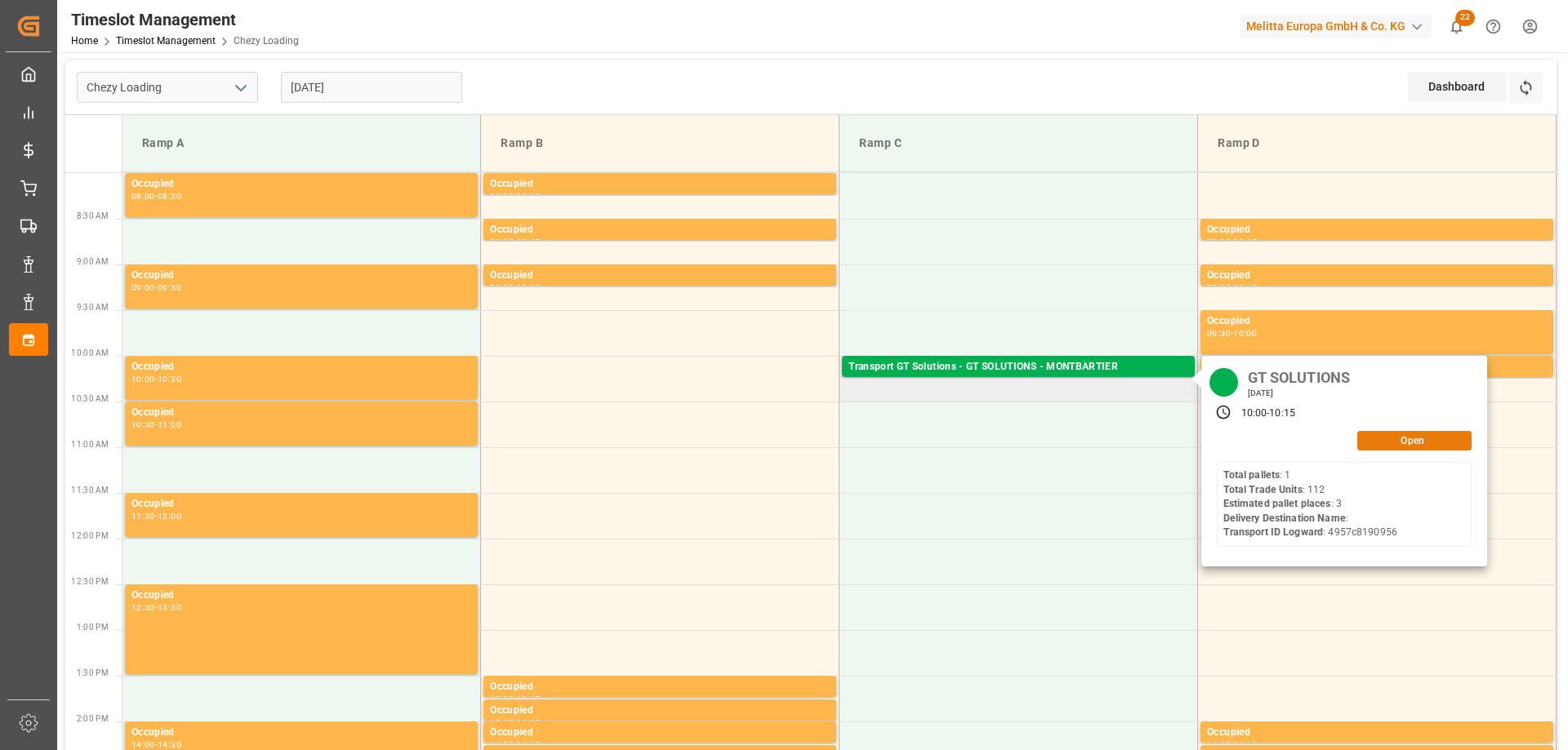
click at [1395, 444] on button "Open" at bounding box center [1414, 440] width 114 height 19
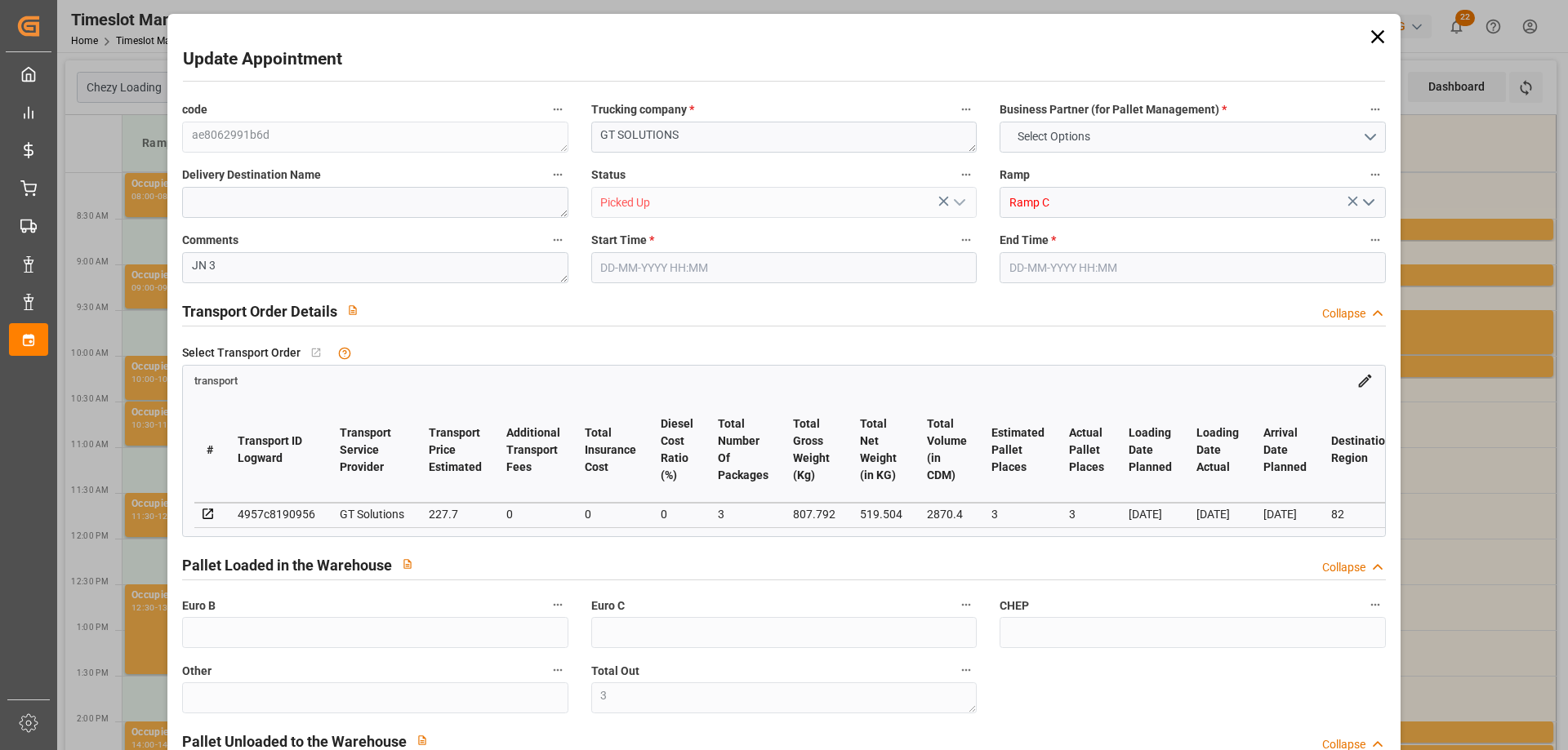
type input "3"
type input "227.7"
type input "0"
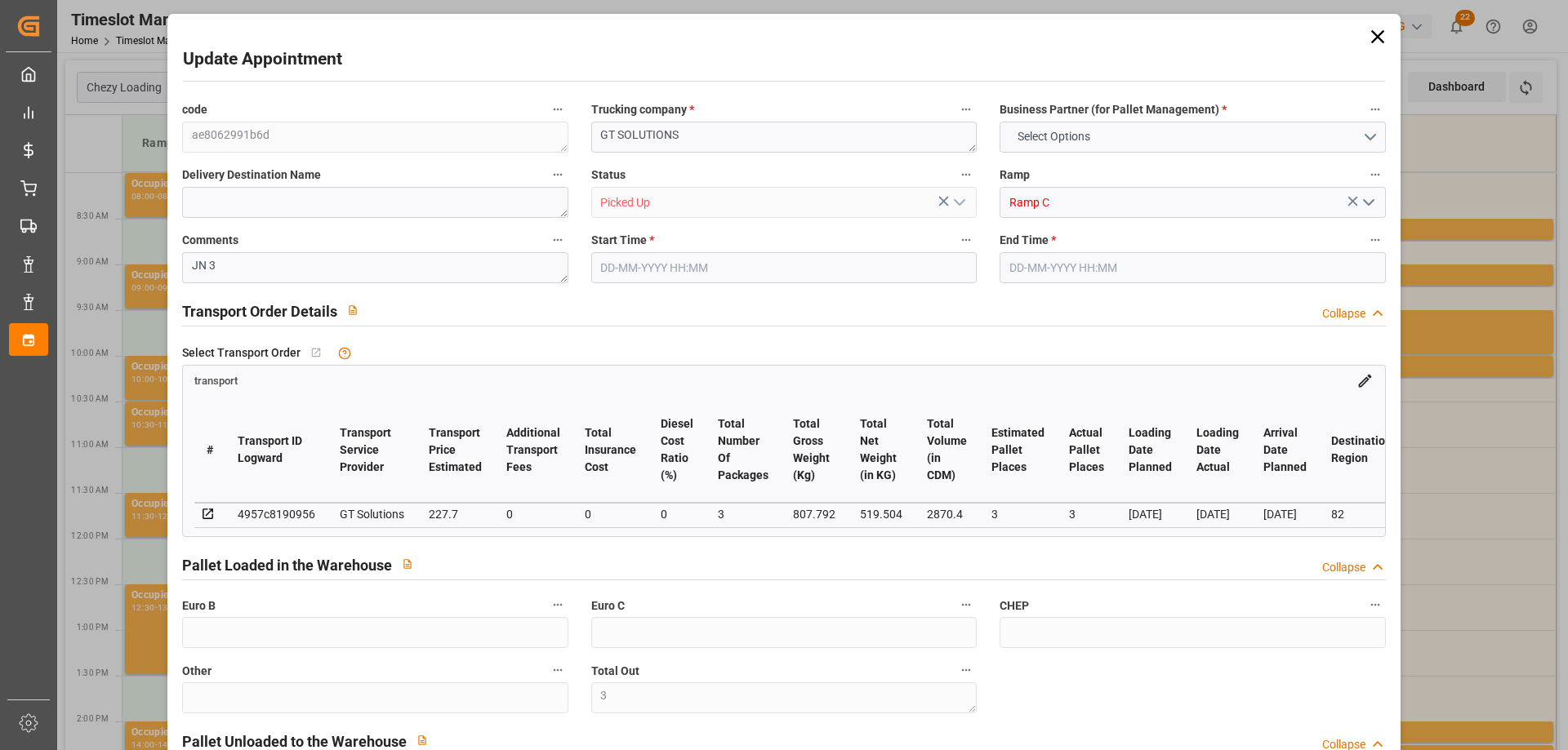
type input "0"
type input "218.4782"
type input "-9.2218"
type input "3"
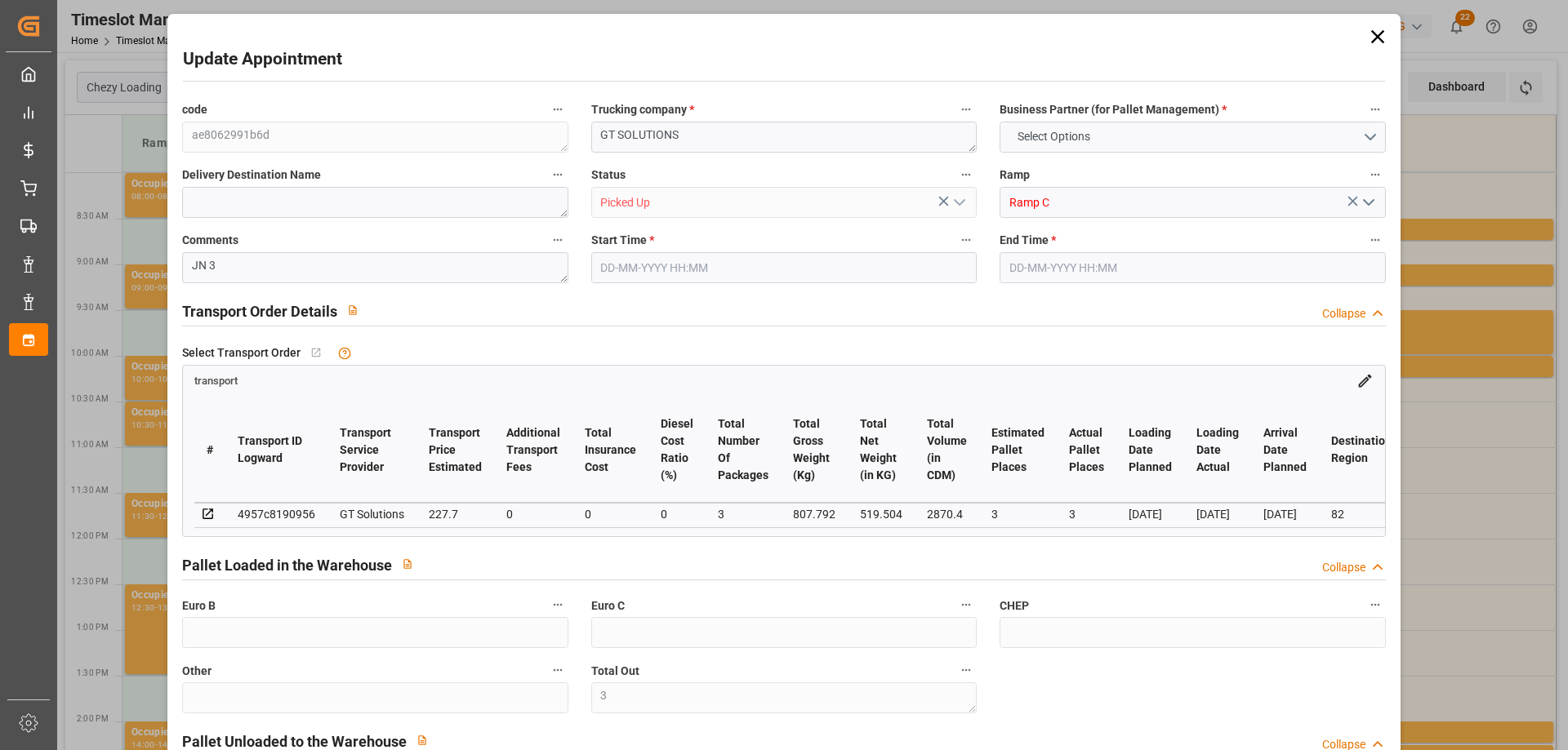
type input "519.504"
type input "918"
type input "2870.4"
type input "82"
type input "1"
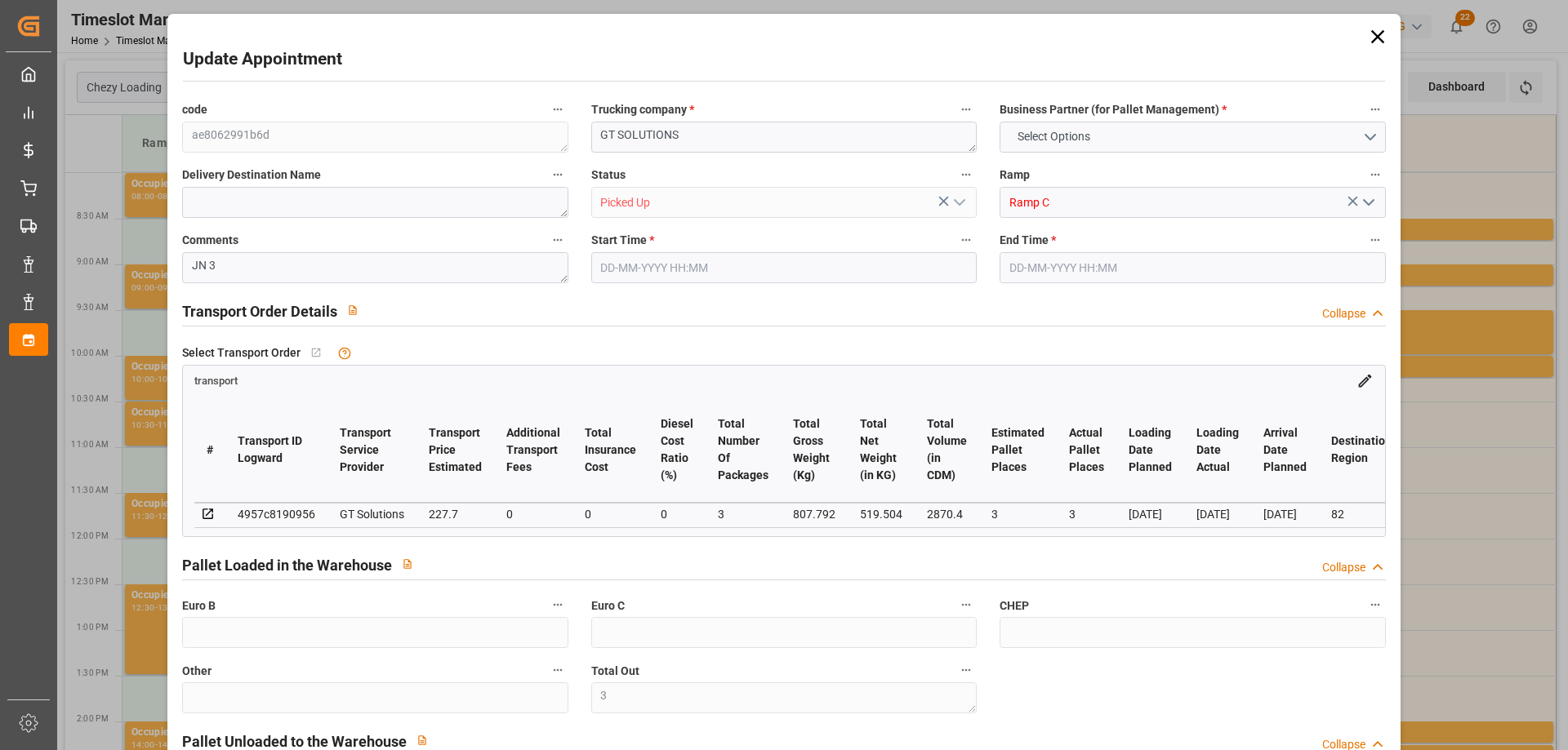
type input "112"
type input "3"
type input "101"
type input "807.792"
type input "0"
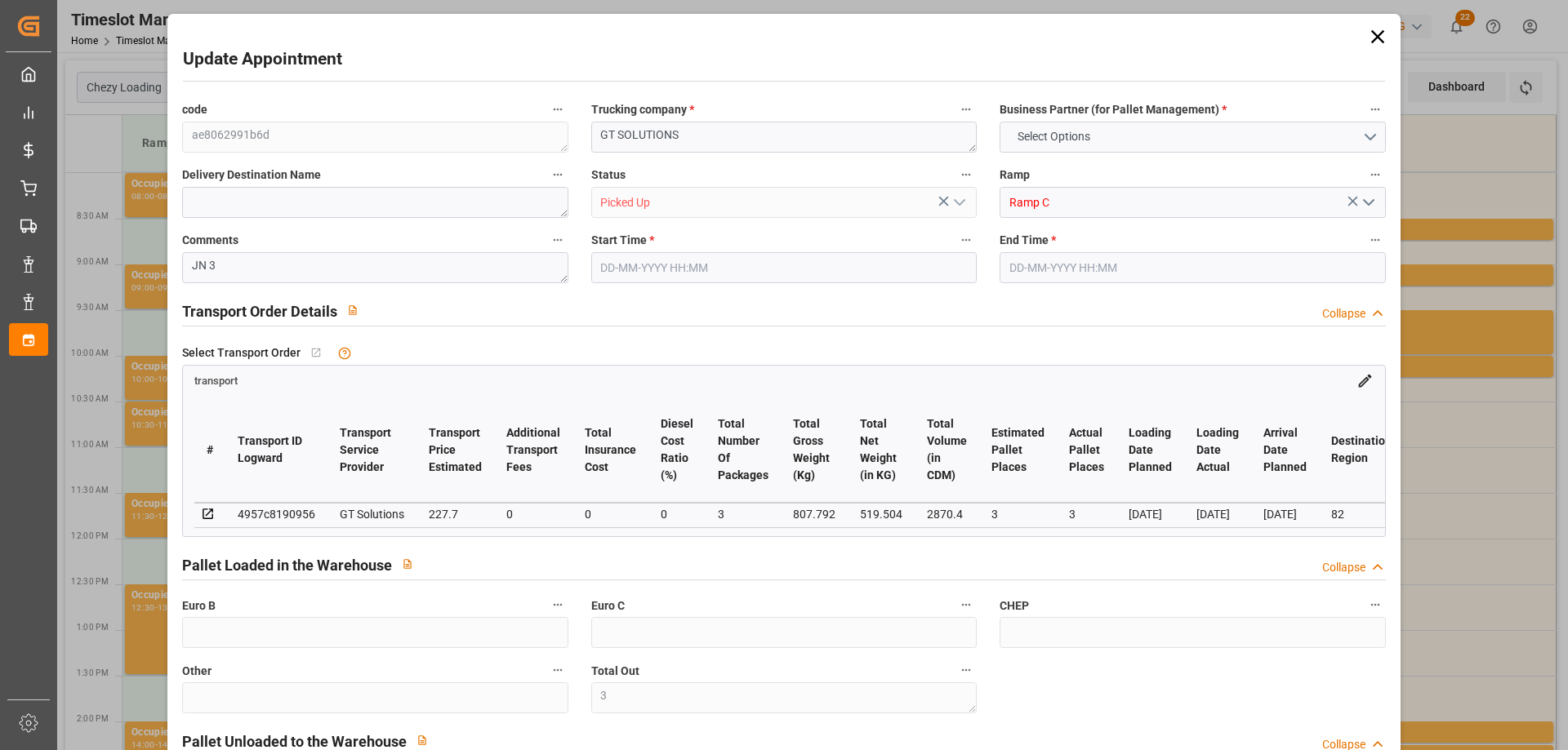
type input "4710.8598"
type input "0"
type input "21"
type input "35"
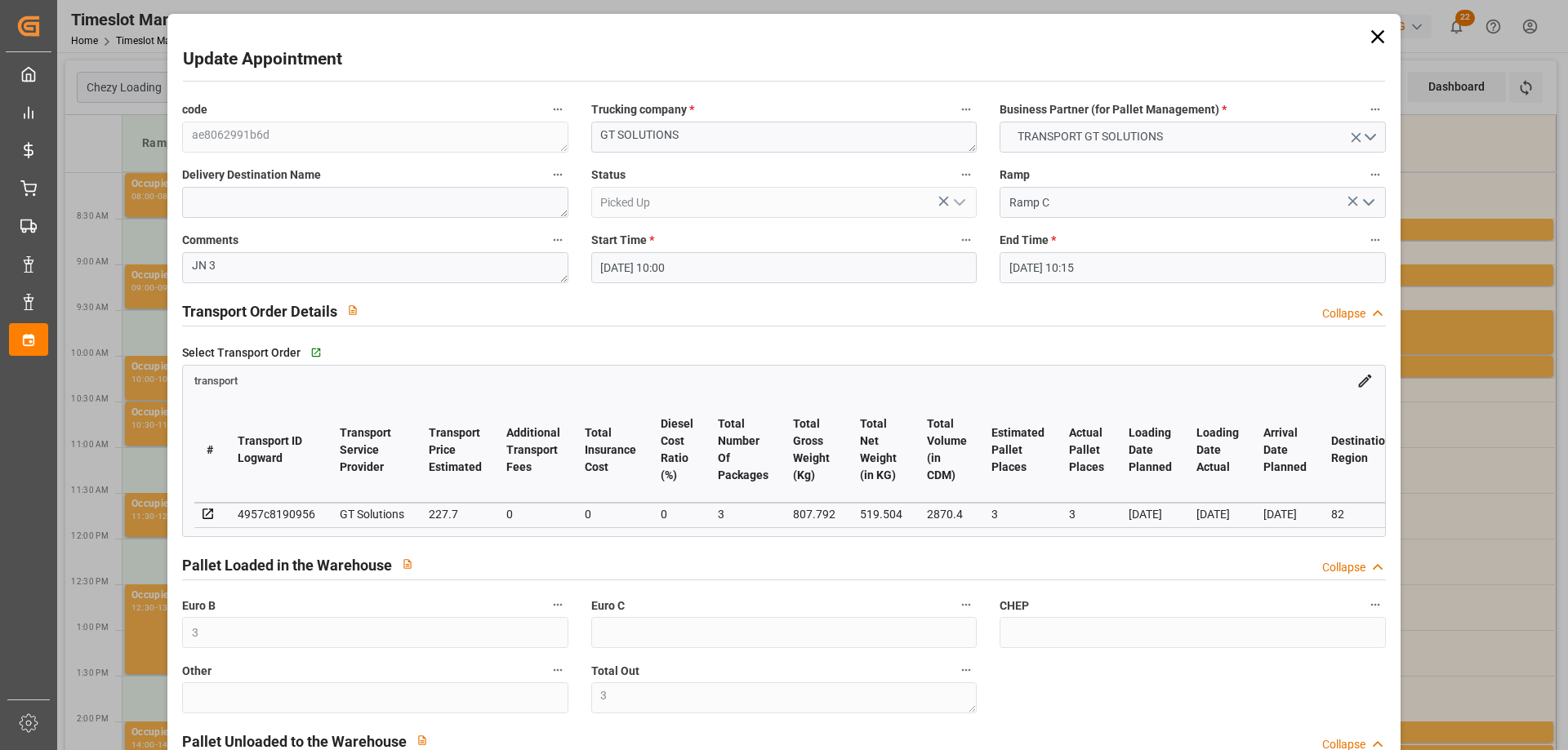
type input "[DATE] 10:00"
type input "[DATE] 10:15"
type input "[DATE] 09:16"
type input "[DATE] 11:28"
type input "[DATE]"
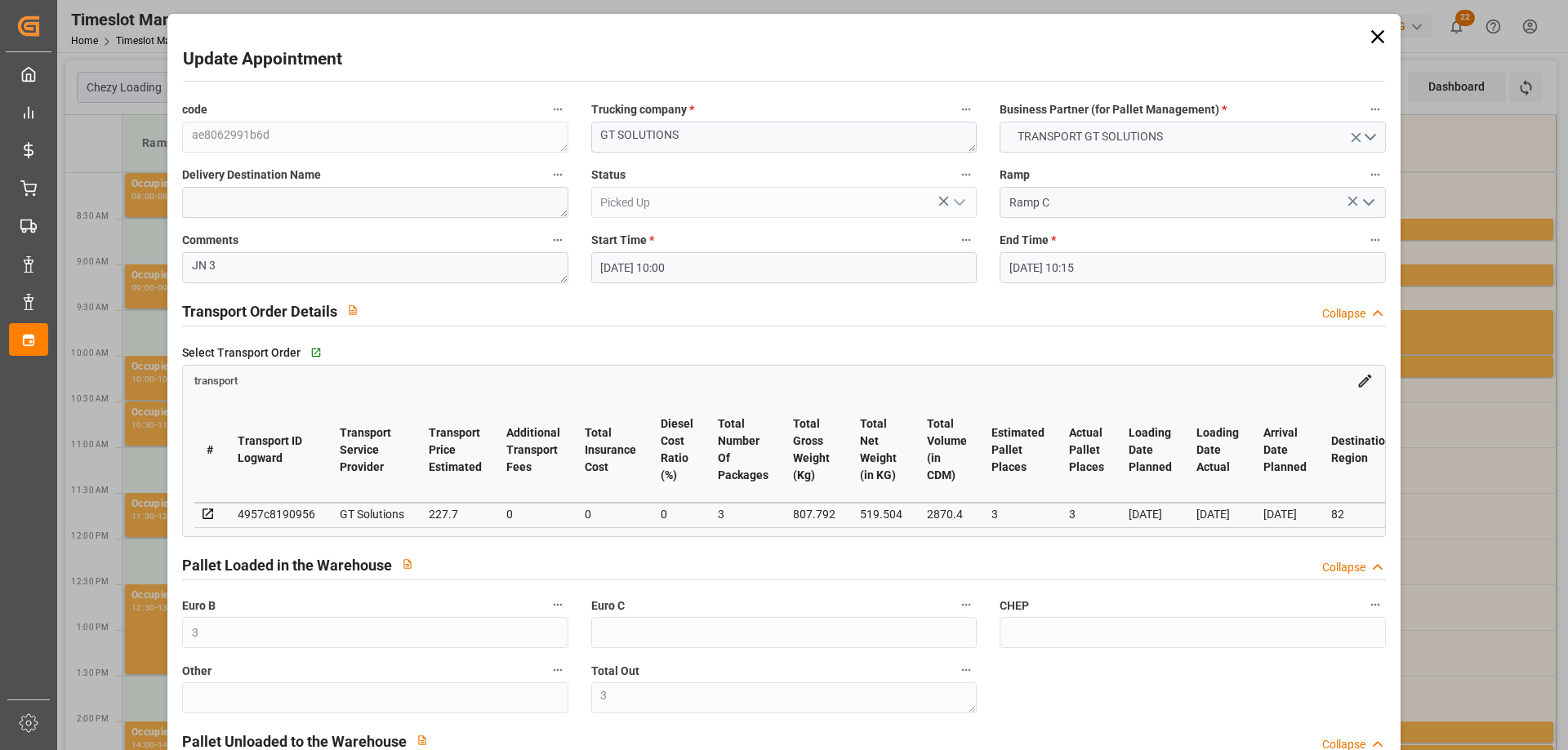
type input "[DATE]"
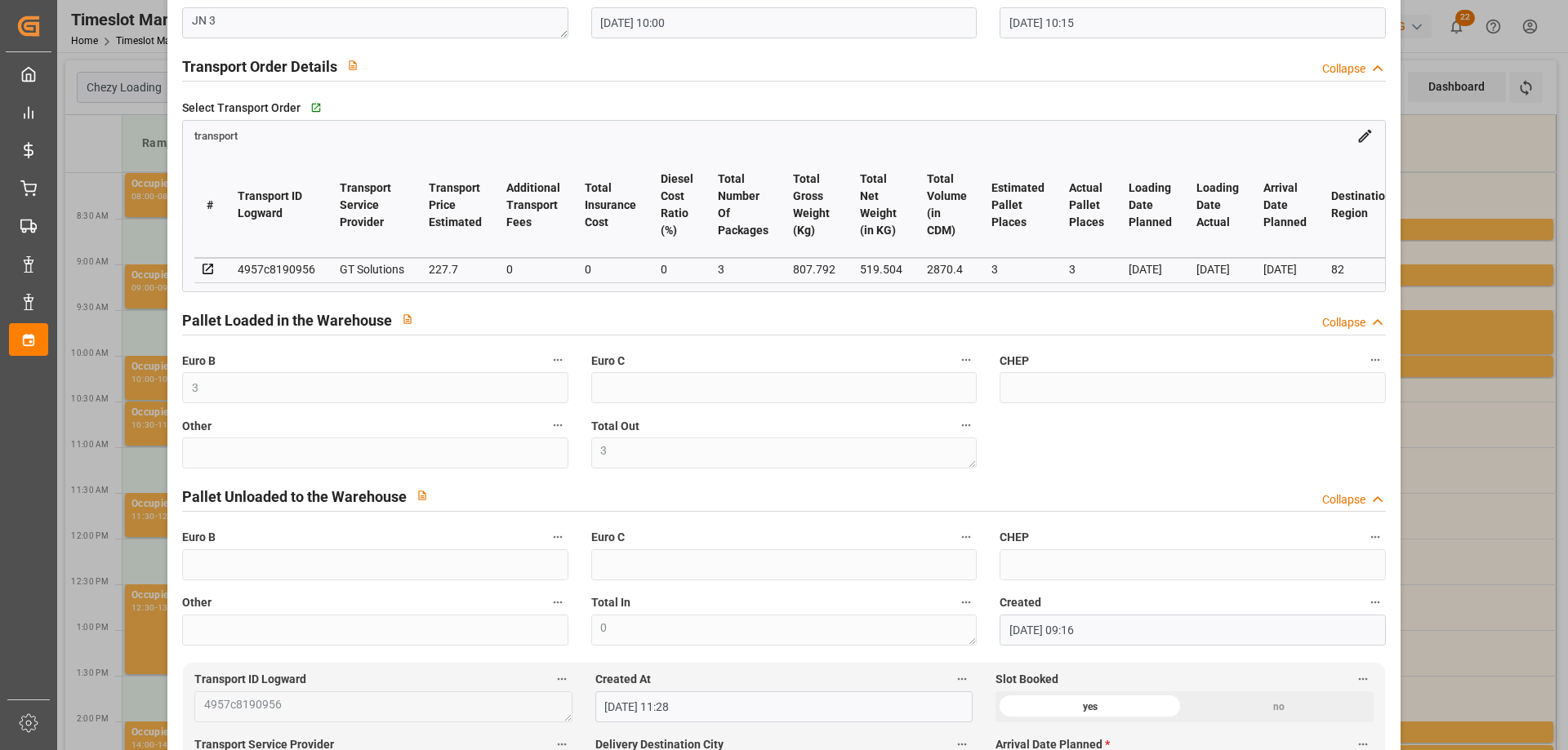
scroll to position [0, 0]
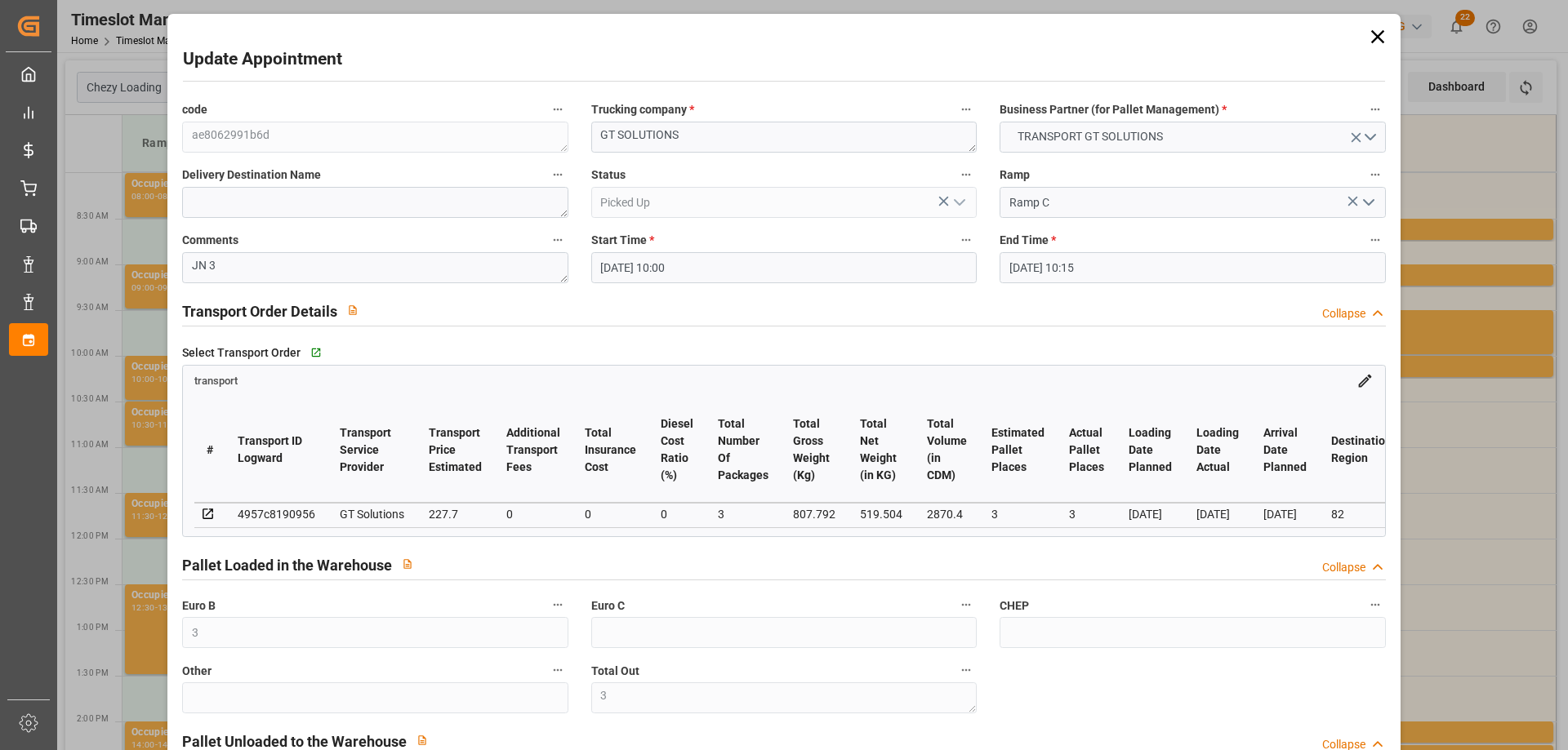
click at [1366, 35] on icon at bounding box center [1377, 36] width 23 height 23
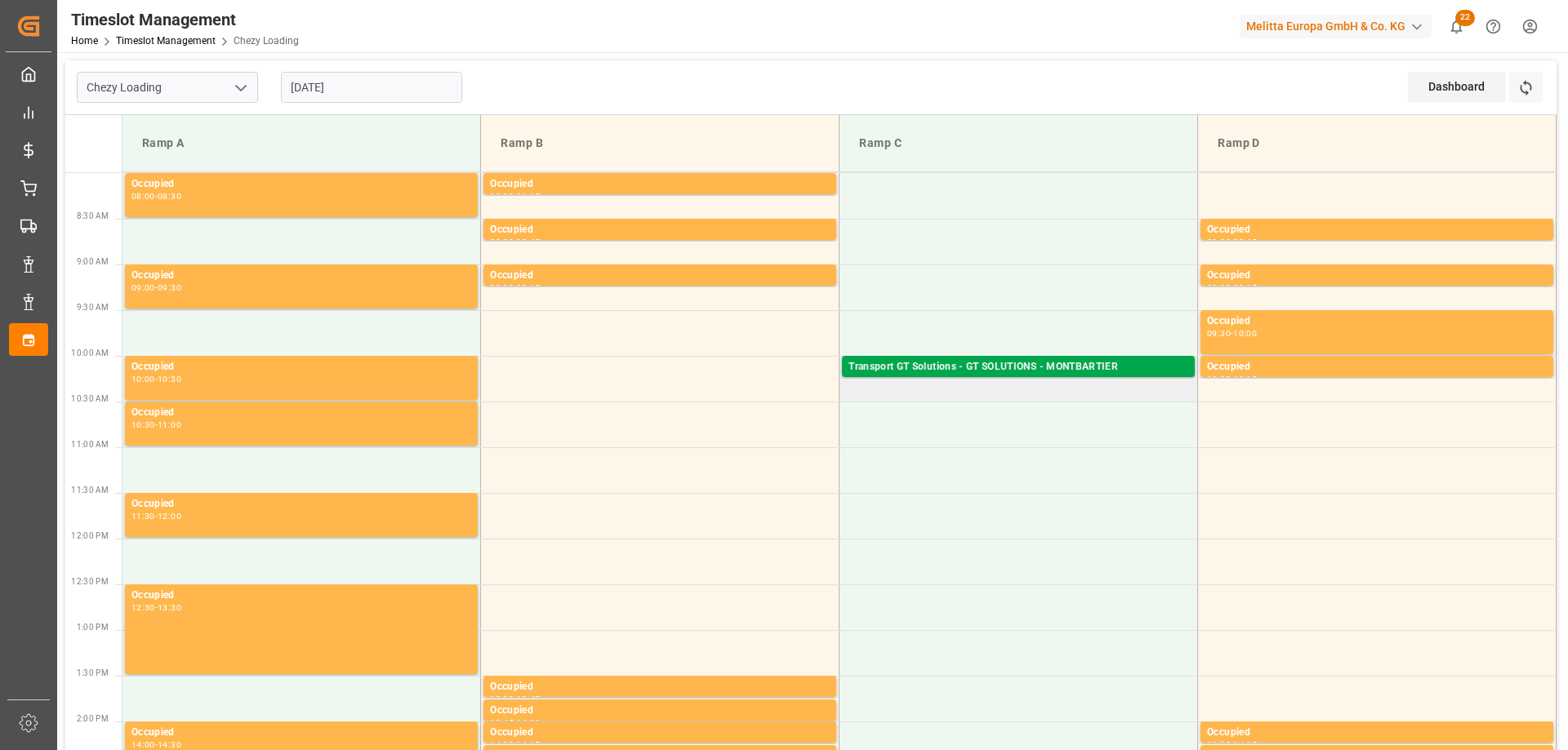
click at [924, 372] on div "Transport GT Solutions - GT SOLUTIONS - MONTBARTIER" at bounding box center [1017, 367] width 339 height 16
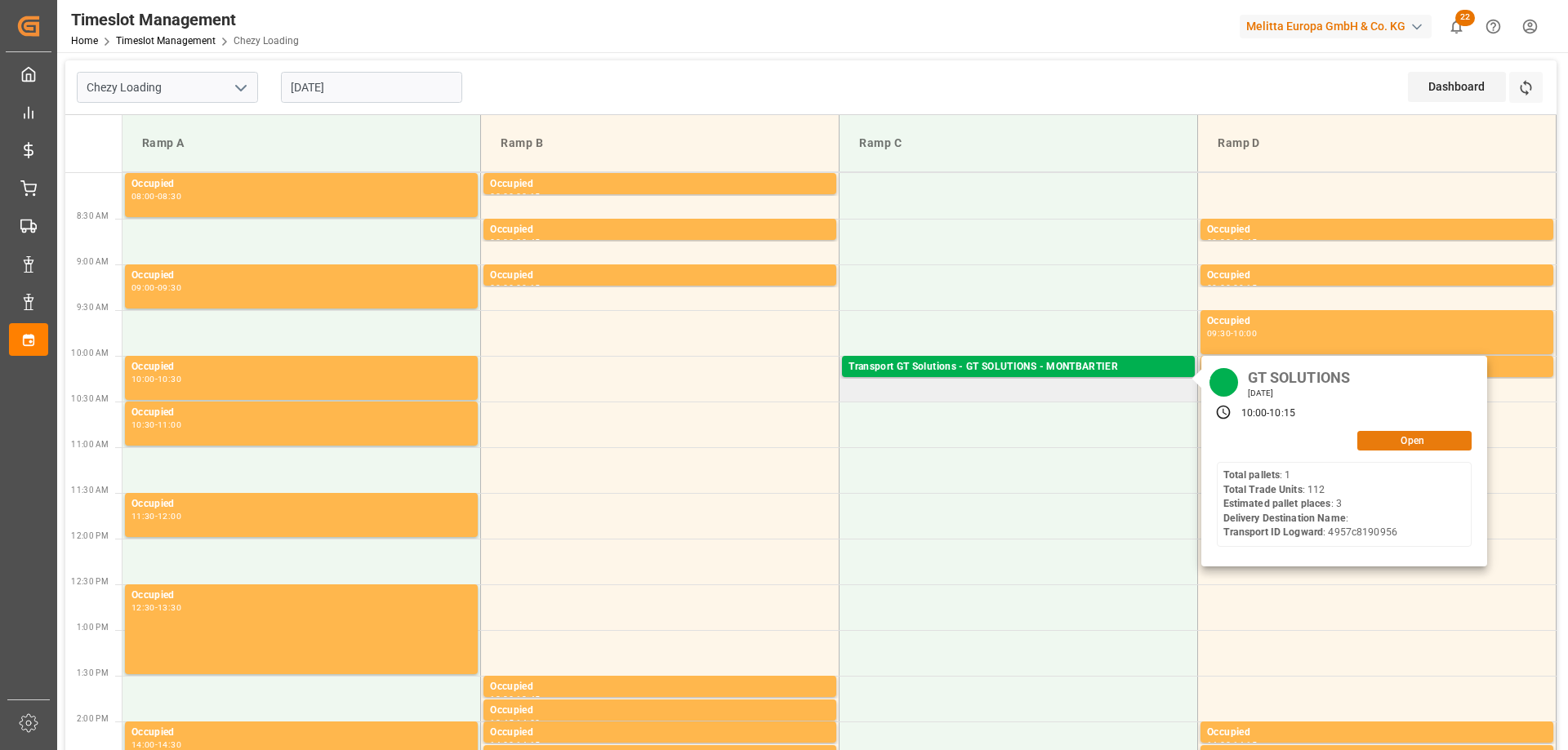
click at [1383, 442] on button "Open" at bounding box center [1414, 440] width 114 height 19
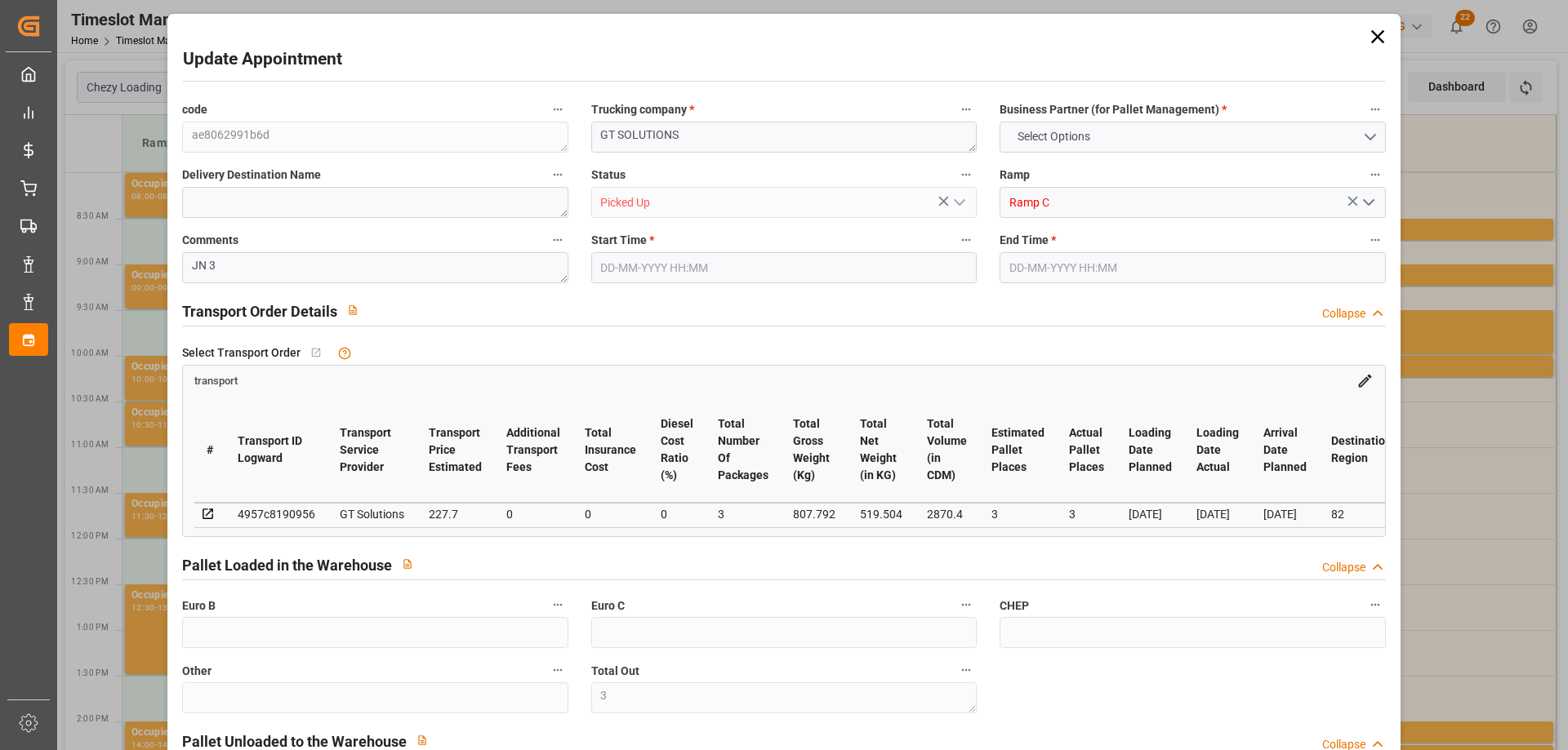
type input "3"
type input "227.7"
type input "0"
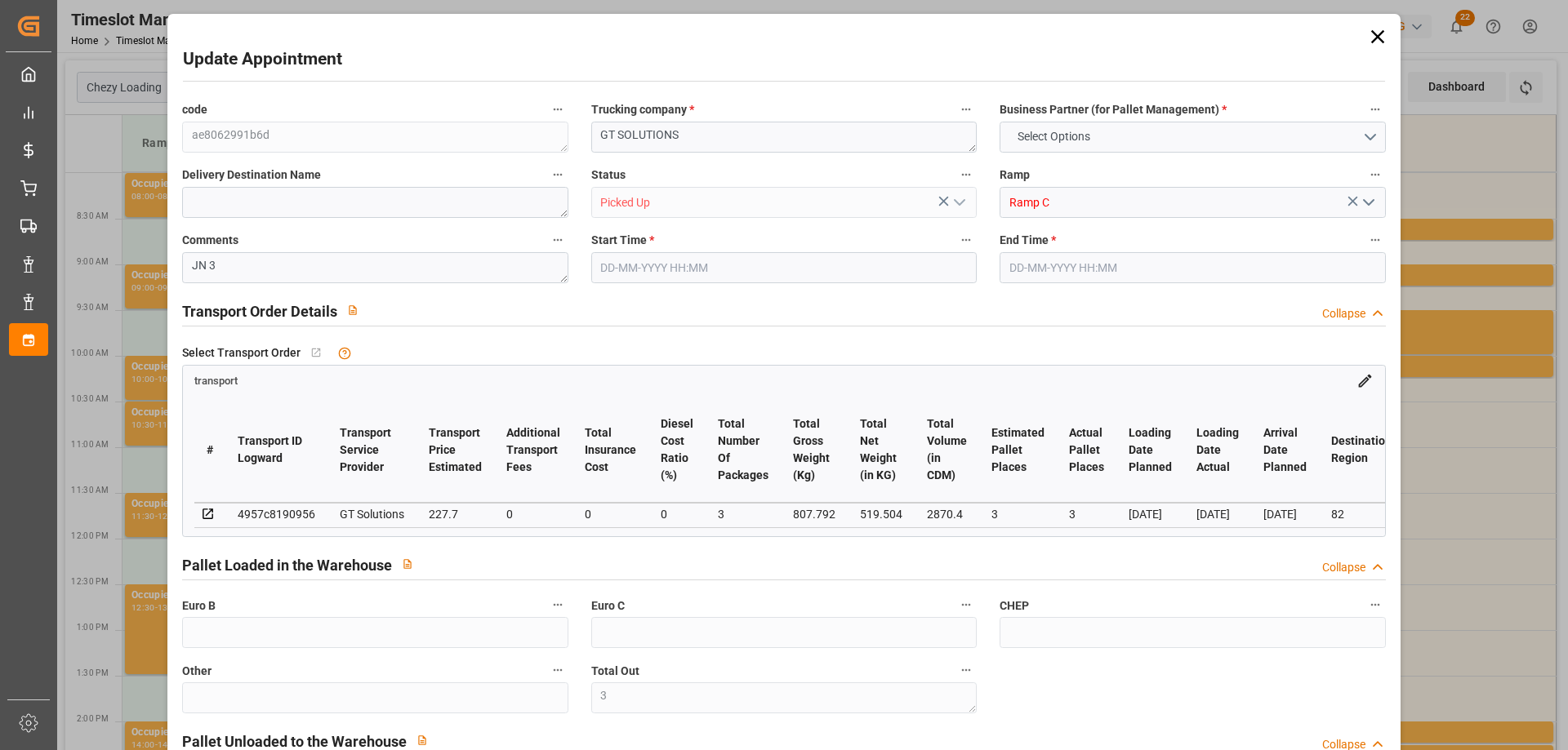
type input "0"
type input "218.4782"
type input "-9.2218"
type input "3"
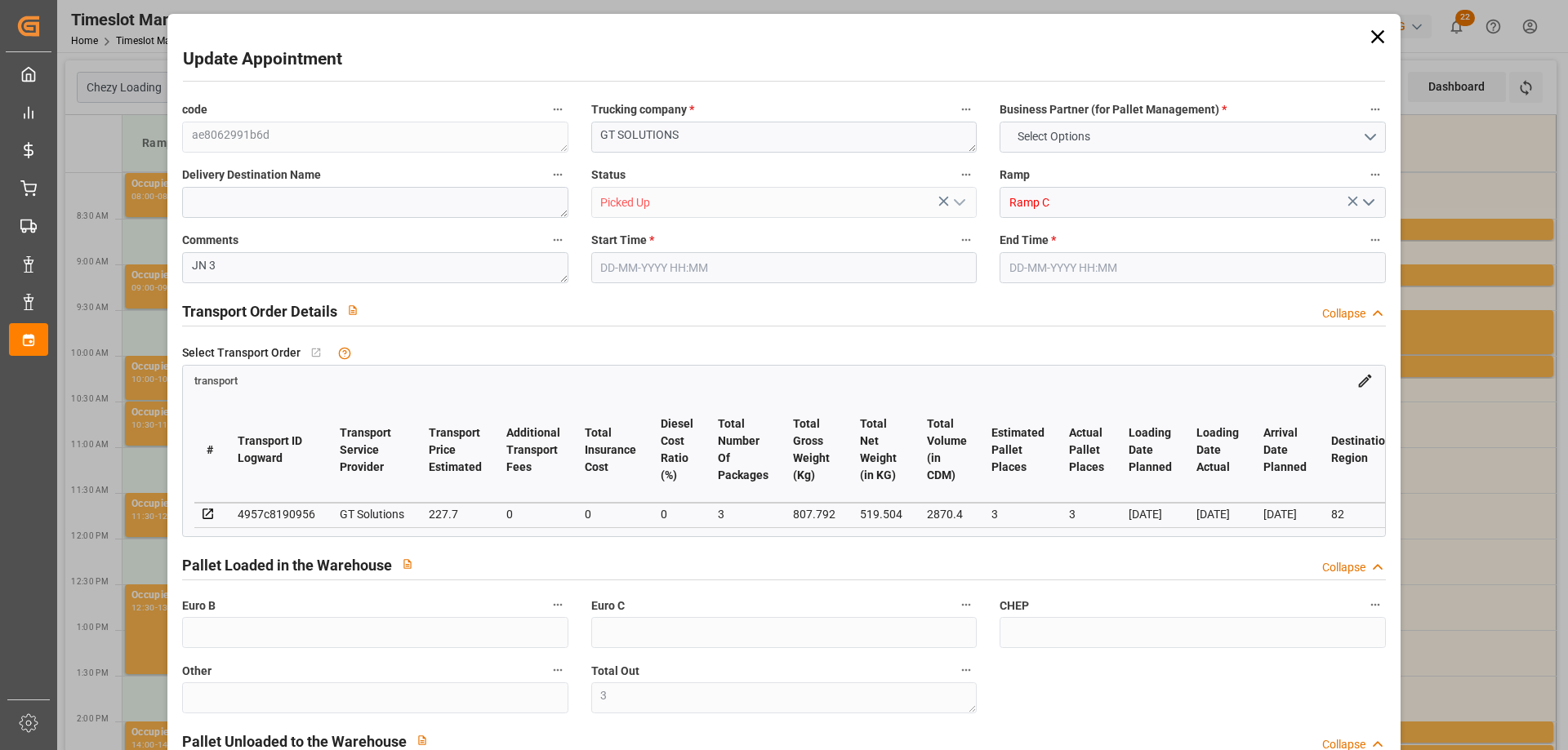
type input "519.504"
type input "918"
type input "2870.4"
type input "82"
type input "1"
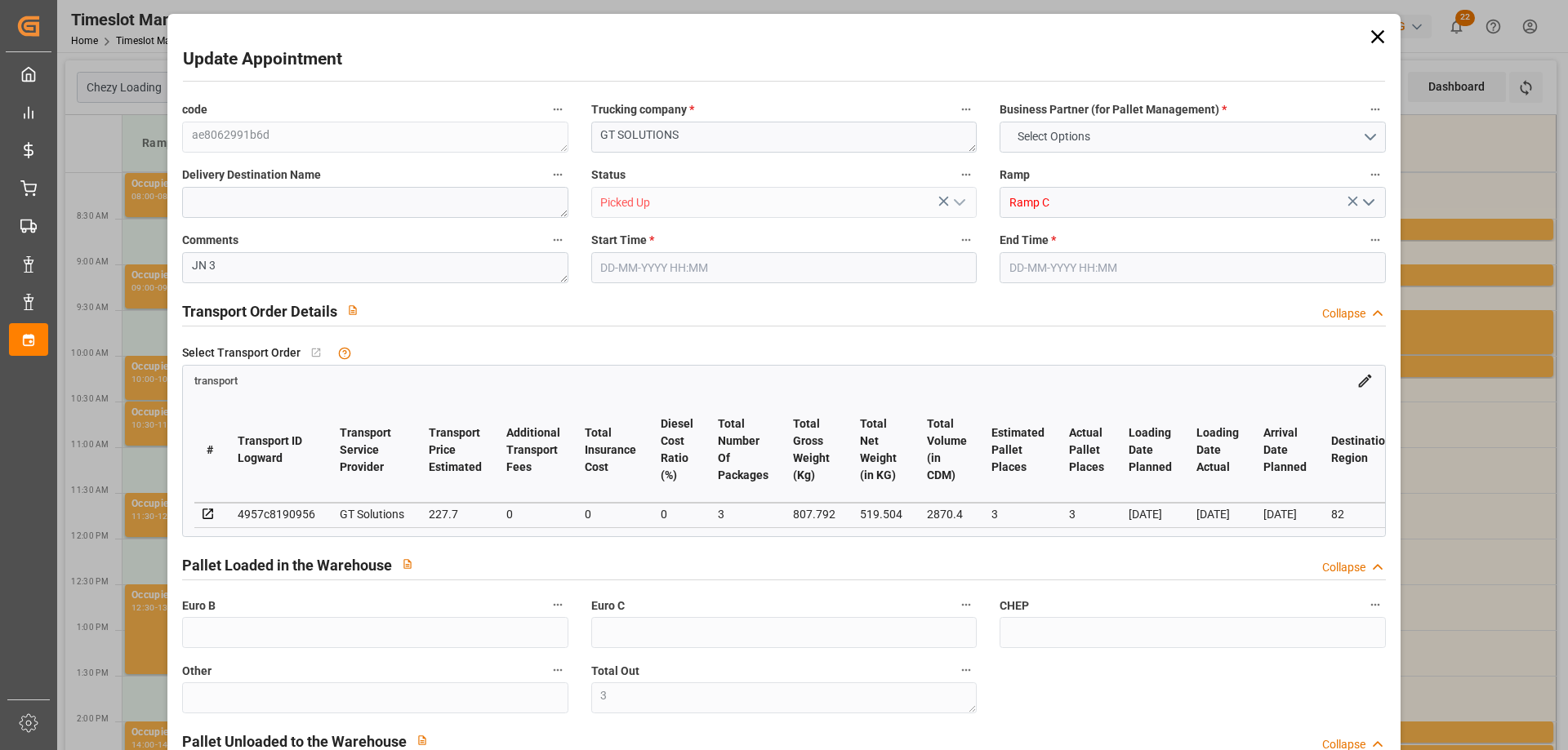
type input "112"
type input "3"
type input "101"
type input "807.792"
type input "0"
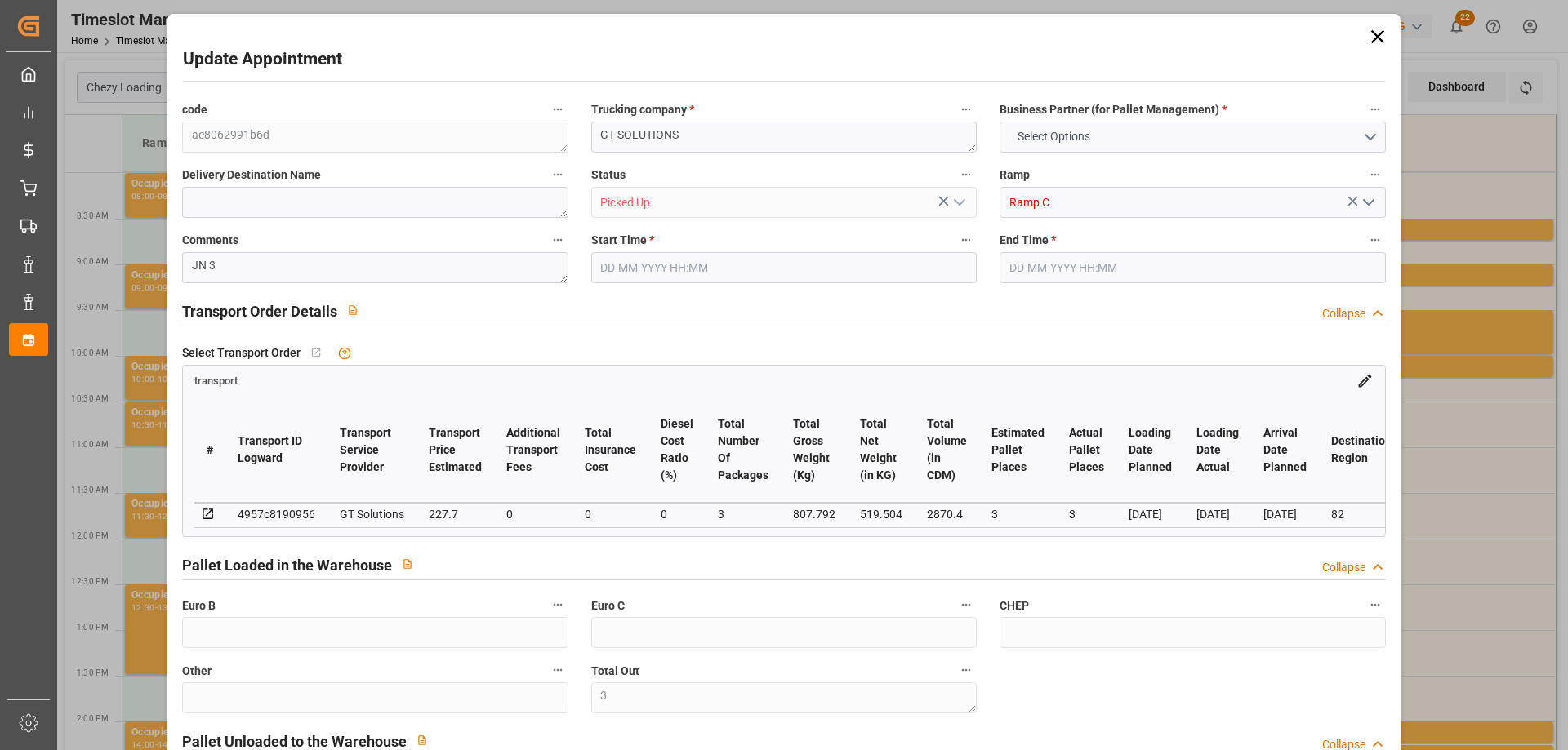
type input "4710.8598"
type input "0"
type input "21"
type input "35"
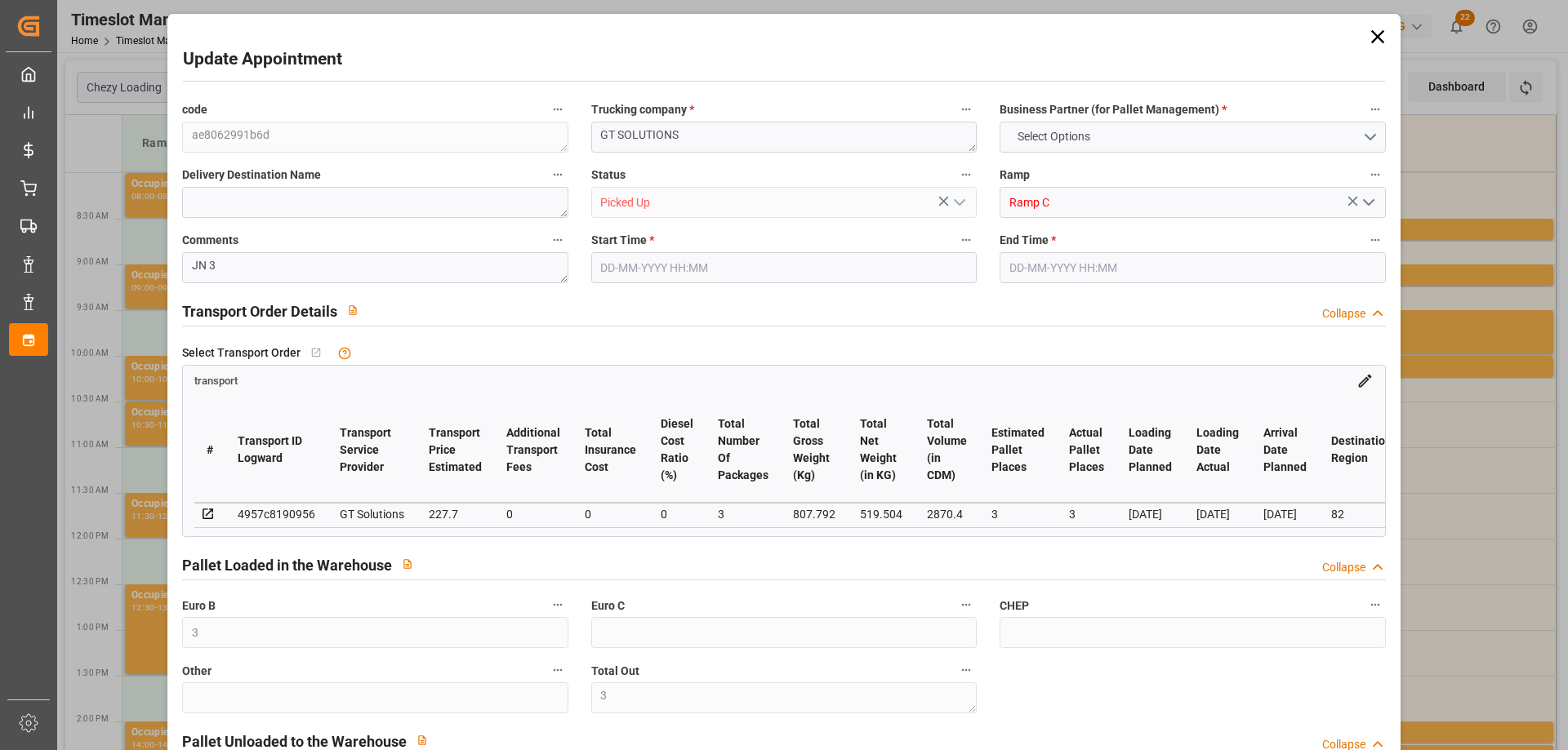
type input "[DATE] 10:00"
type input "[DATE] 10:15"
type input "[DATE] 09:16"
type input "[DATE] 11:28"
type input "[DATE]"
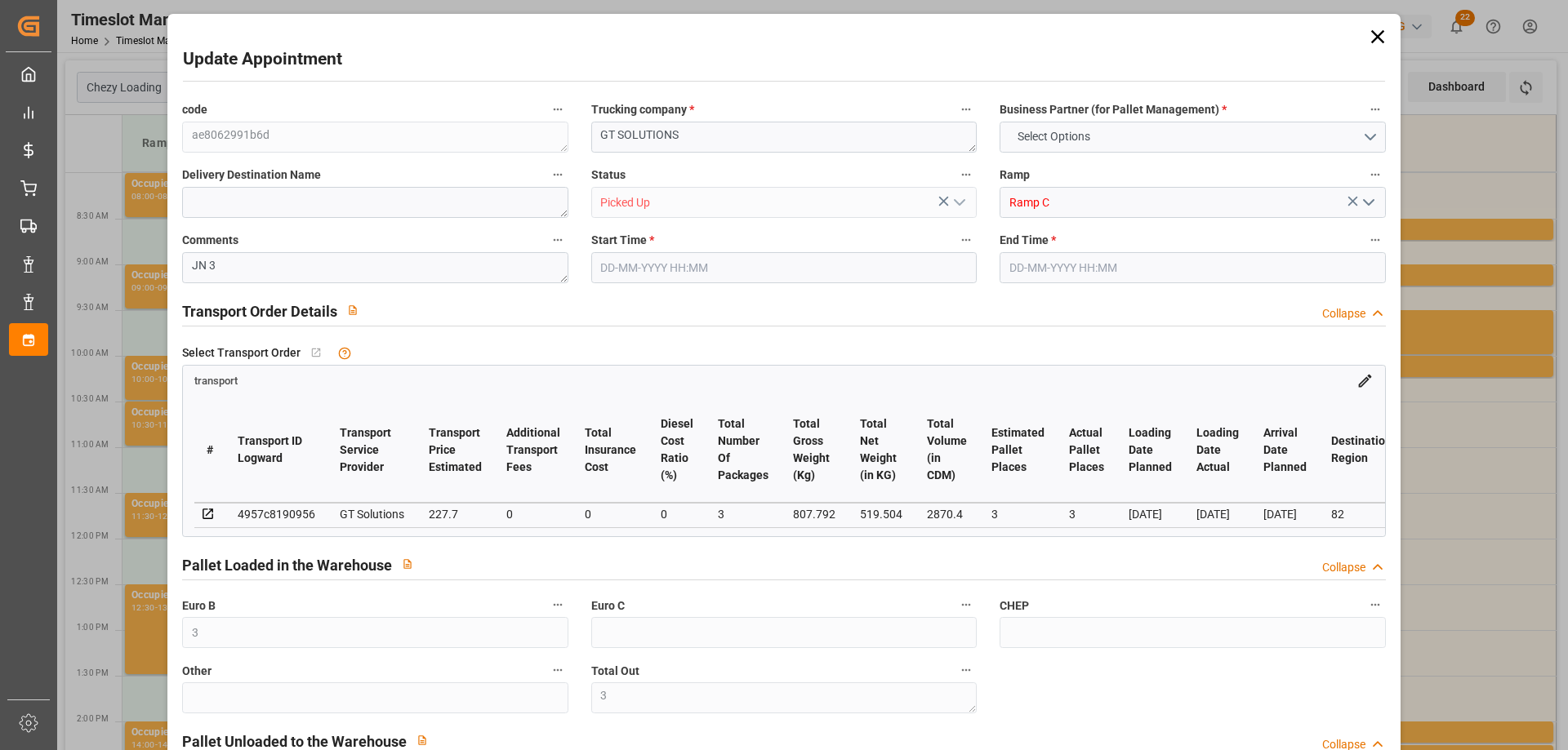
type input "[DATE]"
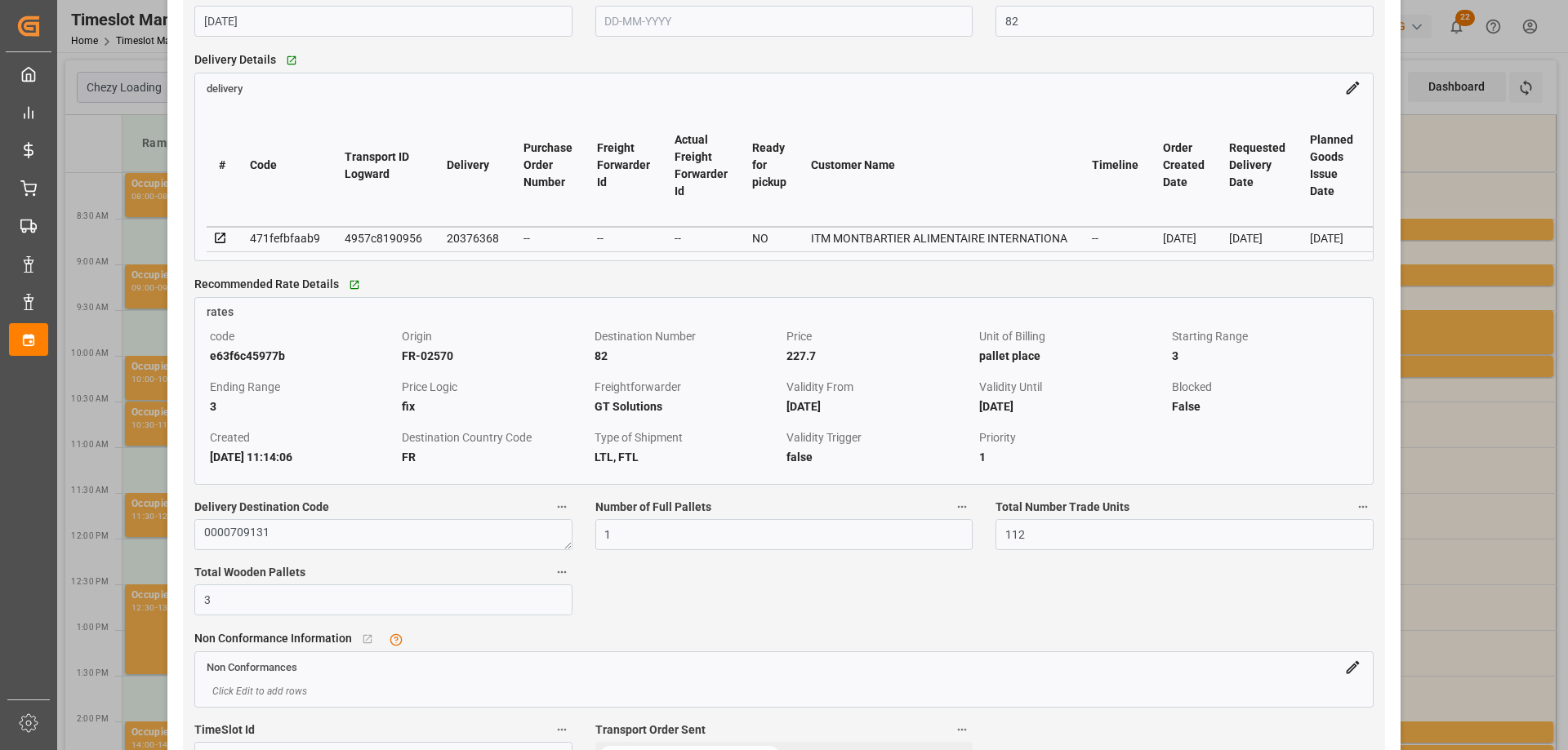
scroll to position [1878, 0]
